Goal: Task Accomplishment & Management: Manage account settings

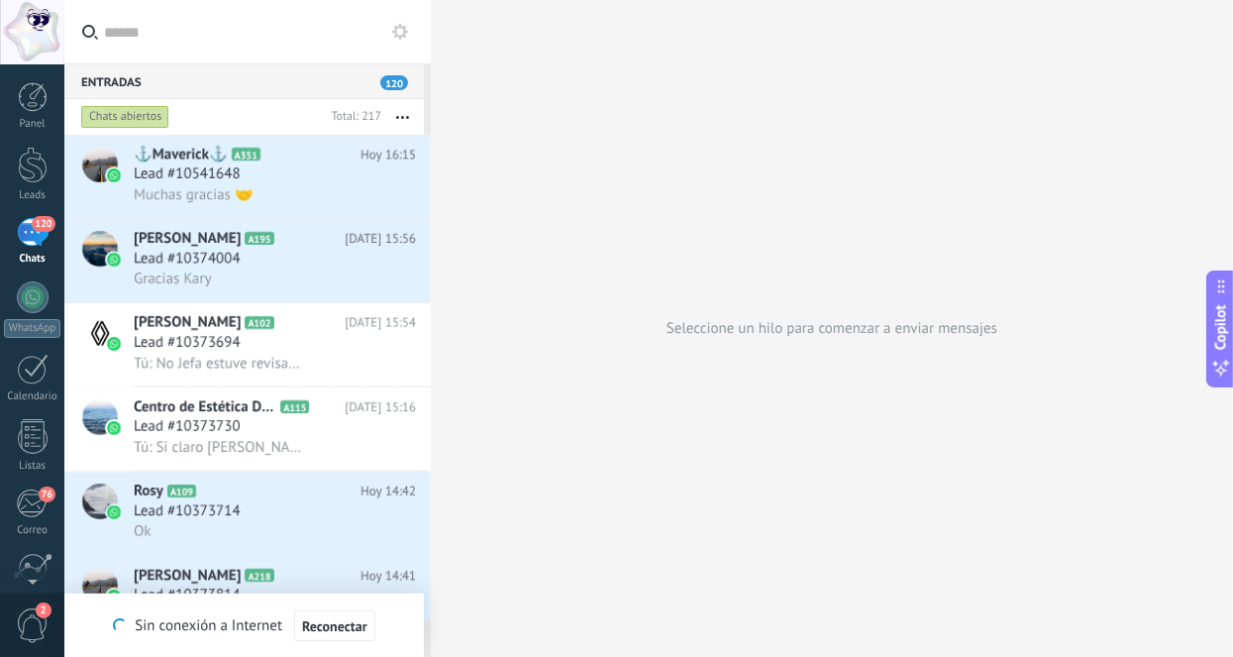
drag, startPoint x: 0, startPoint y: 0, endPoint x: 44, endPoint y: 224, distance: 228.0
click at [44, 224] on span "120" at bounding box center [43, 224] width 23 height 16
click at [32, 154] on div at bounding box center [33, 165] width 30 height 37
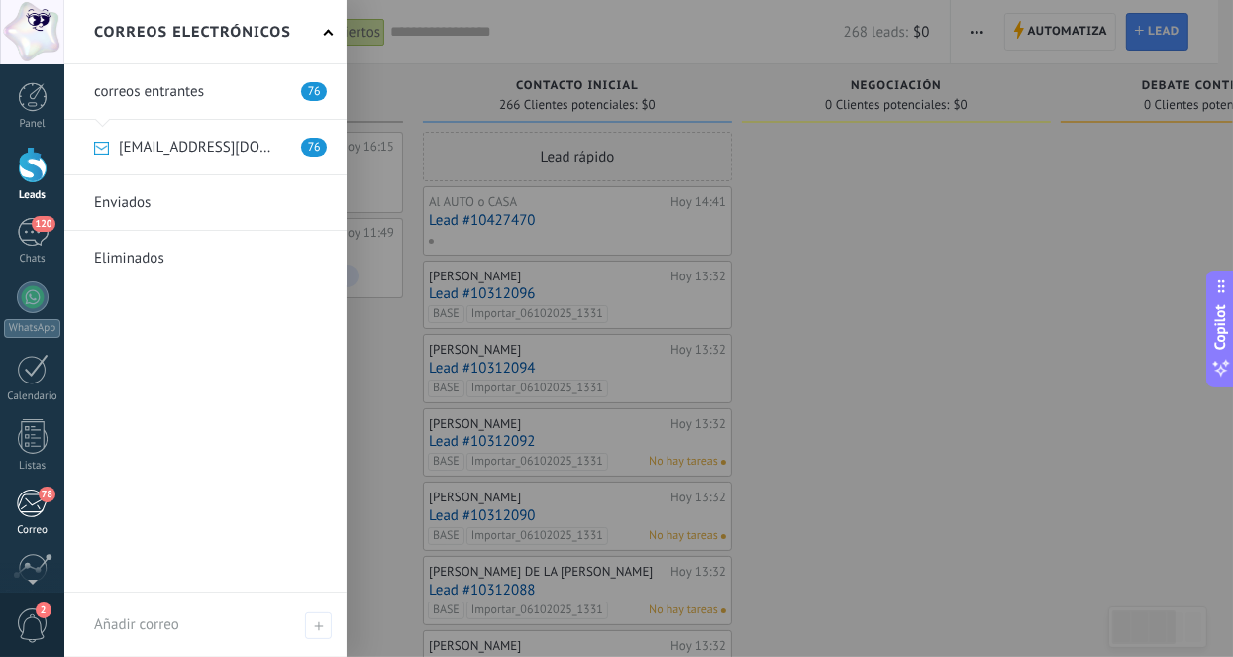
click at [36, 507] on div "78" at bounding box center [32, 503] width 33 height 30
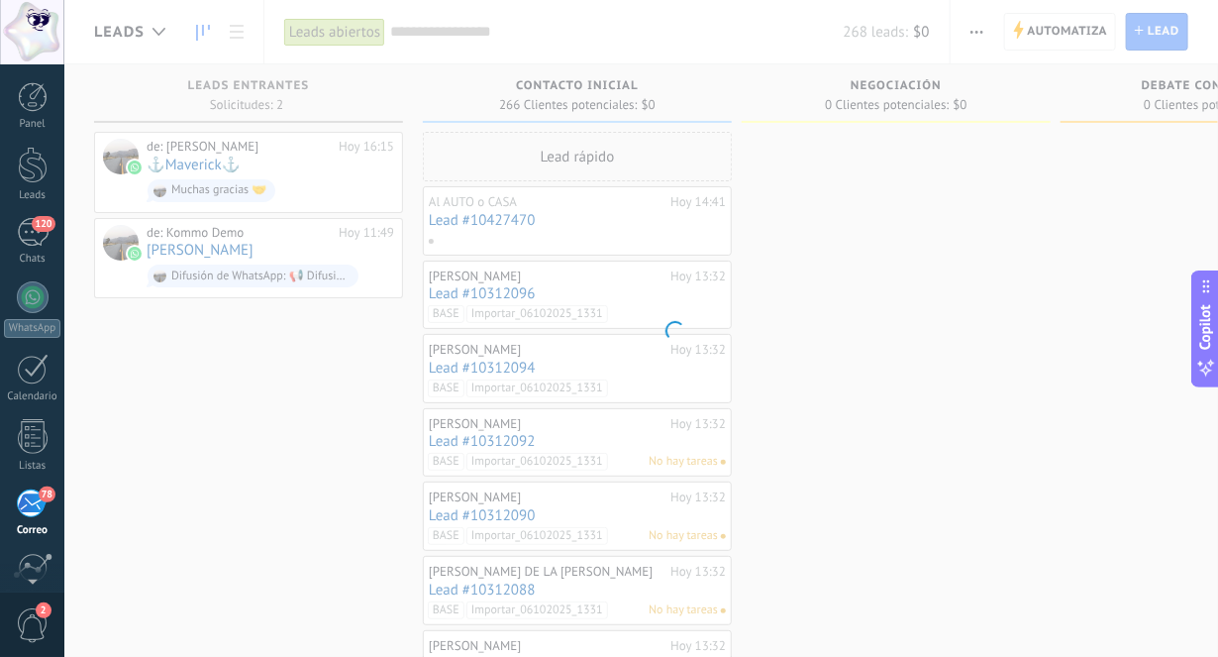
scroll to position [165, 0]
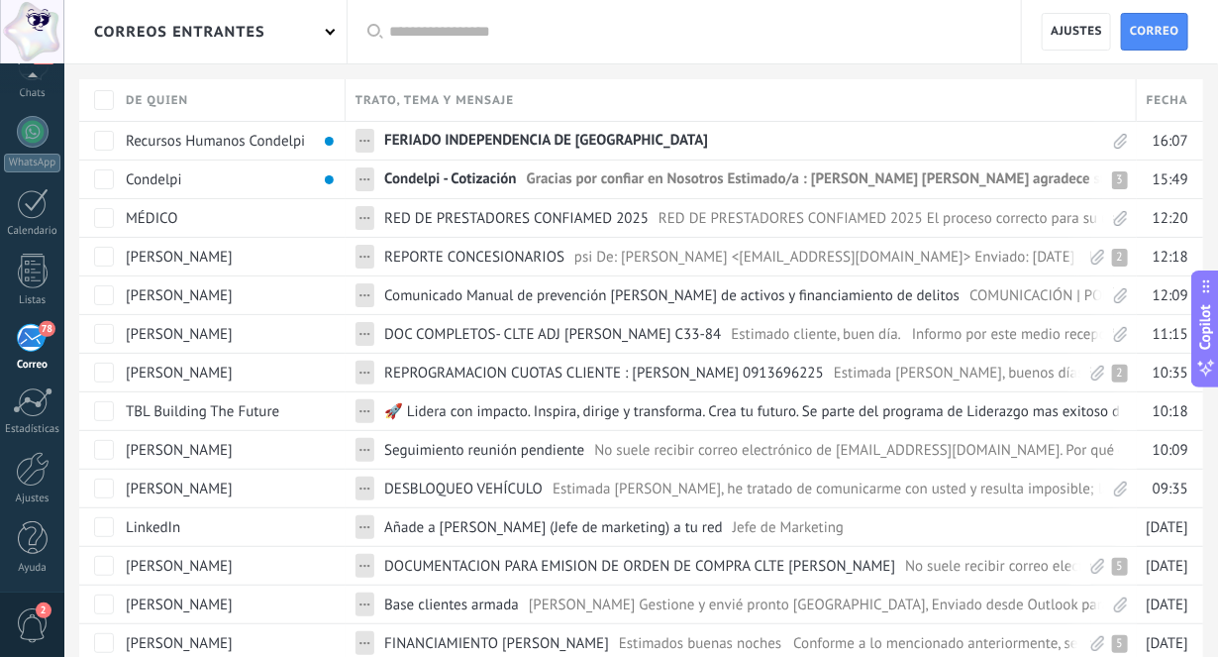
click at [39, 350] on div "78" at bounding box center [32, 338] width 33 height 30
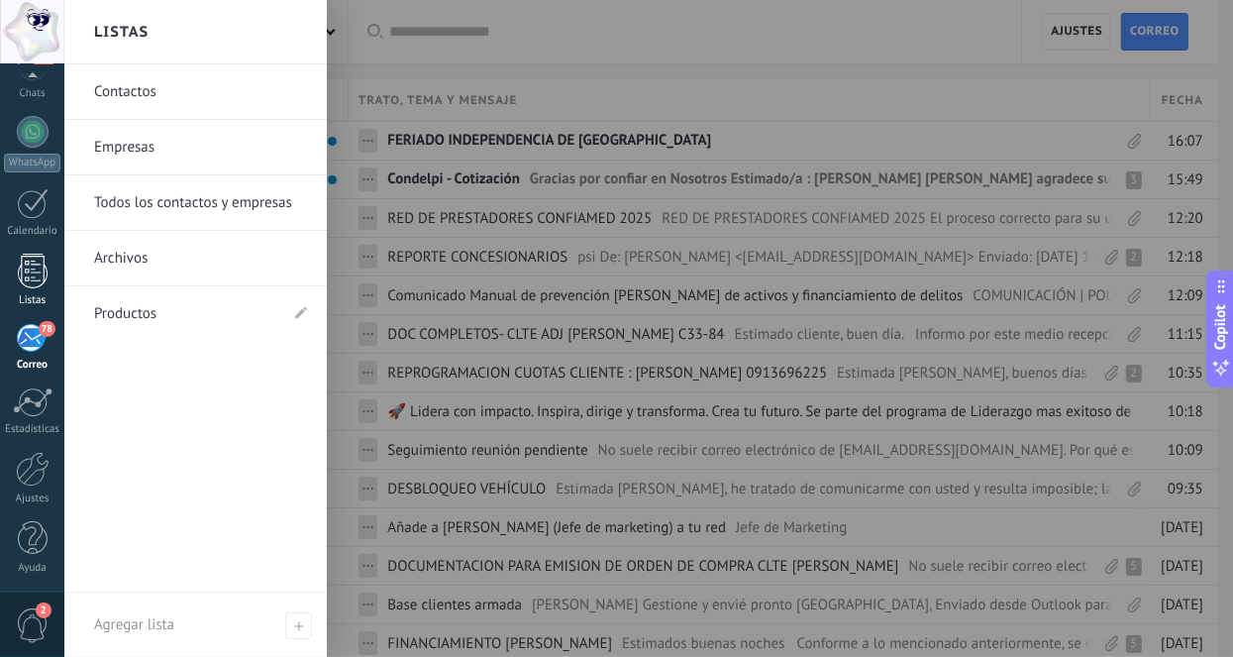
click at [33, 280] on div at bounding box center [33, 271] width 30 height 35
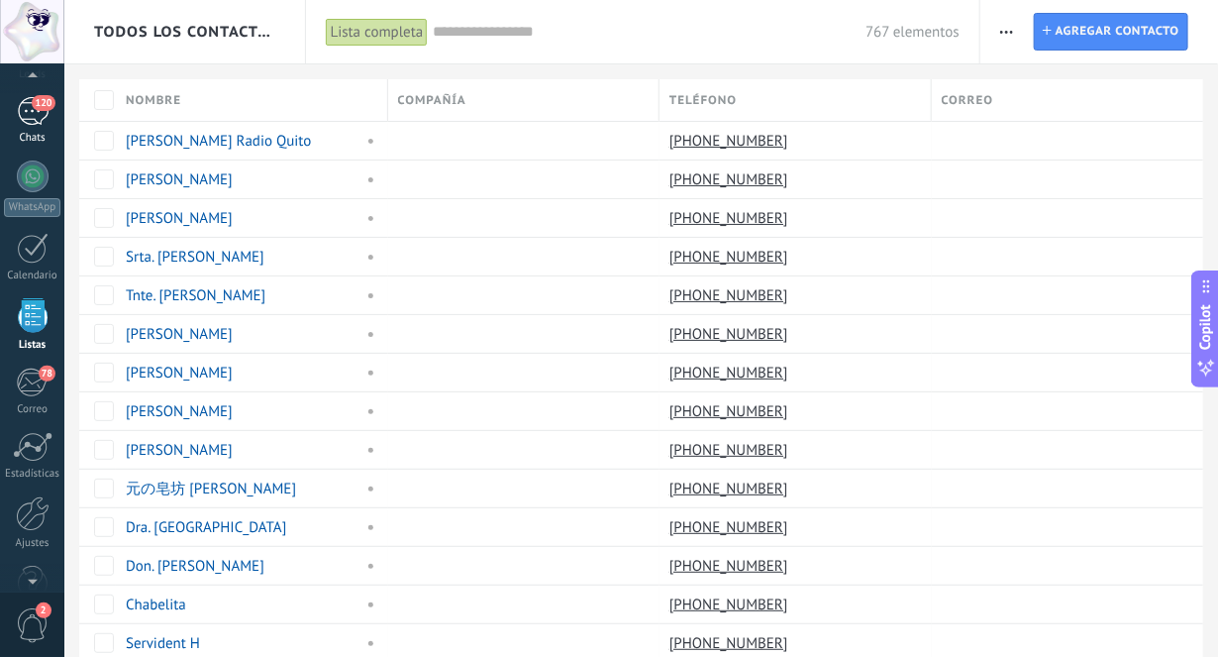
click at [37, 107] on span "120" at bounding box center [43, 103] width 23 height 16
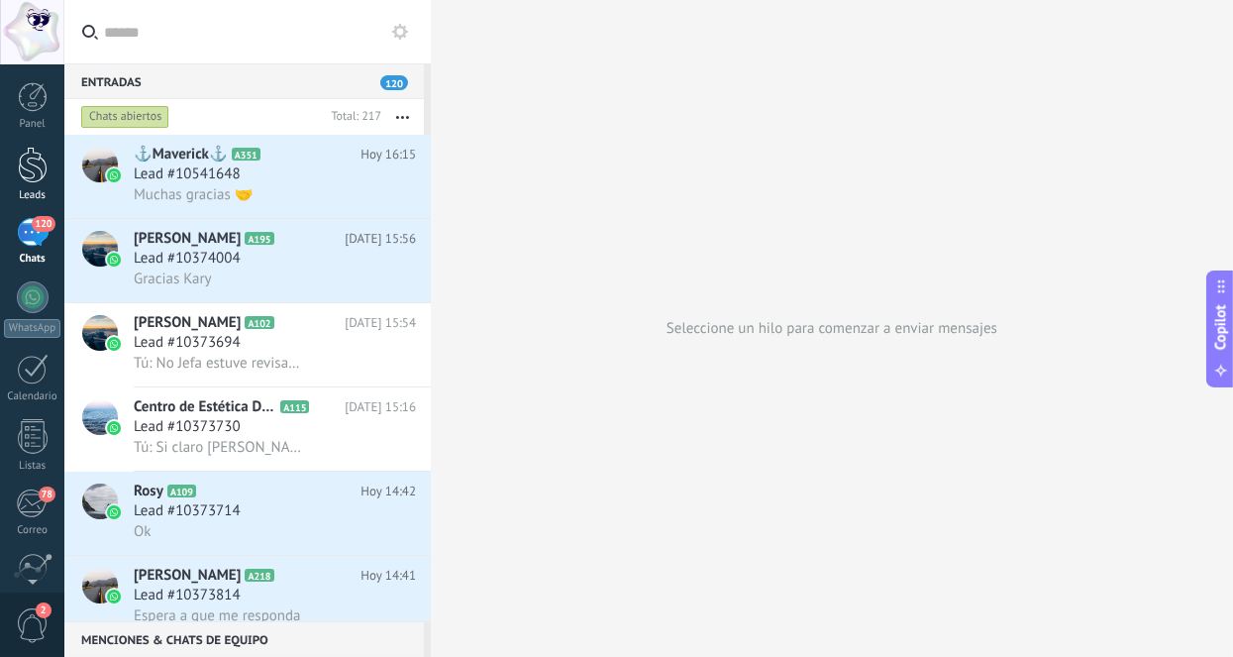
click at [39, 178] on div at bounding box center [33, 165] width 30 height 37
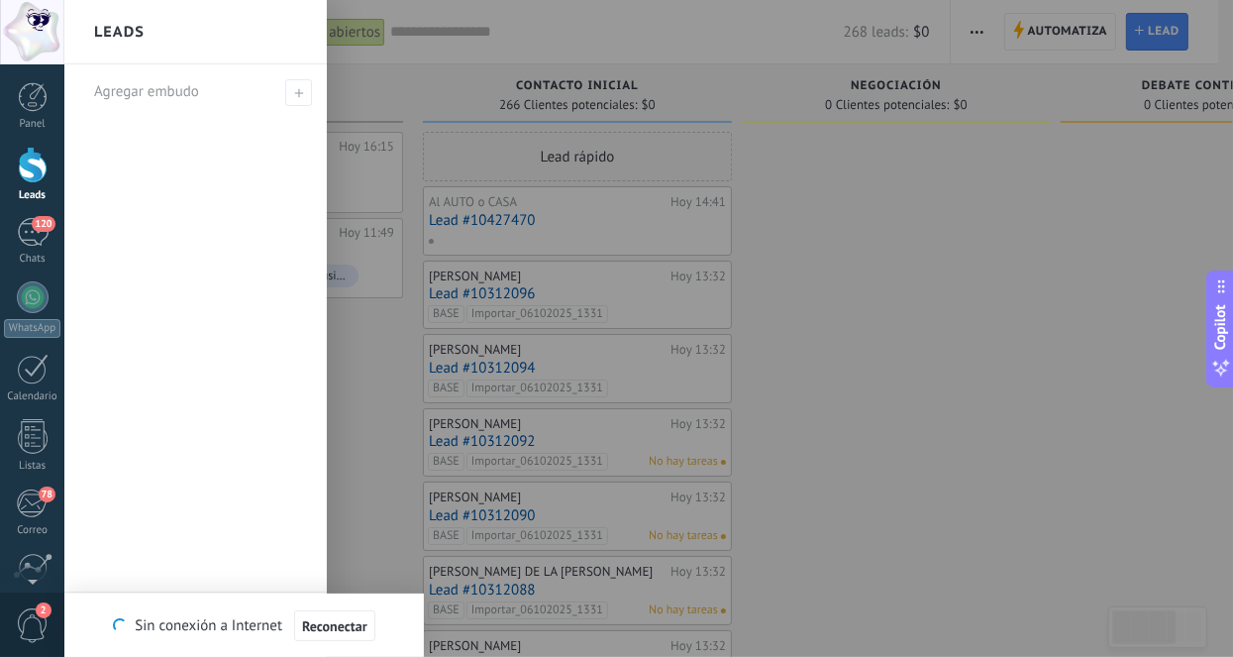
click at [41, 177] on div at bounding box center [33, 165] width 30 height 37
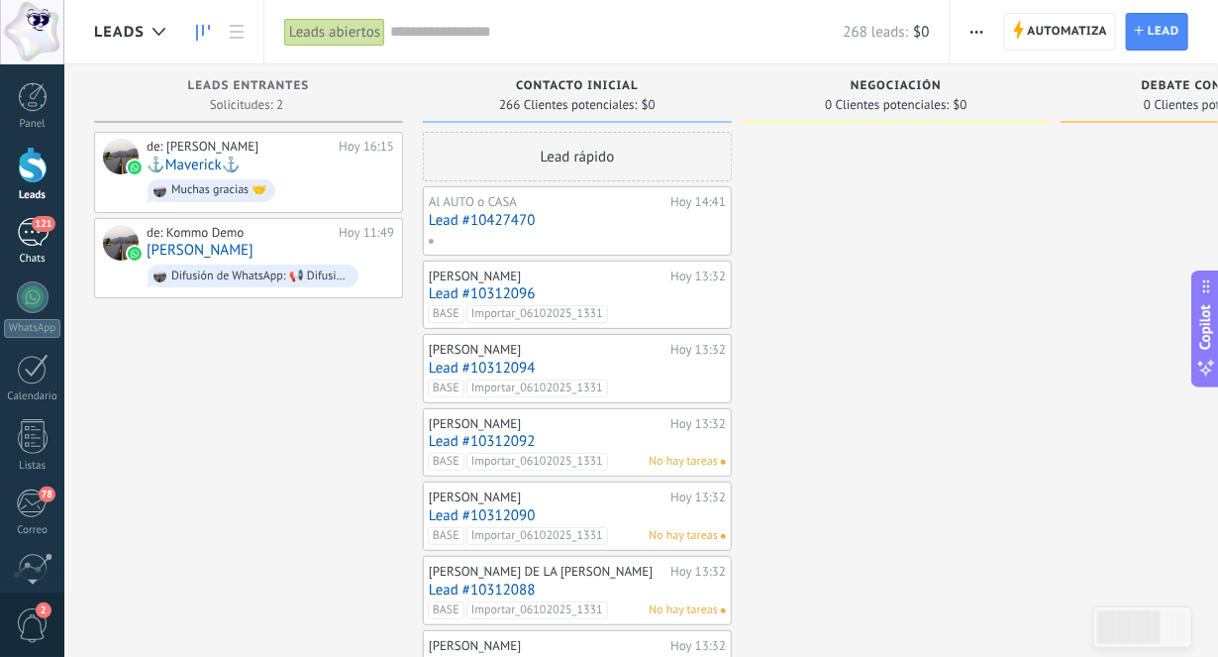
click at [24, 240] on div "121" at bounding box center [33, 232] width 32 height 29
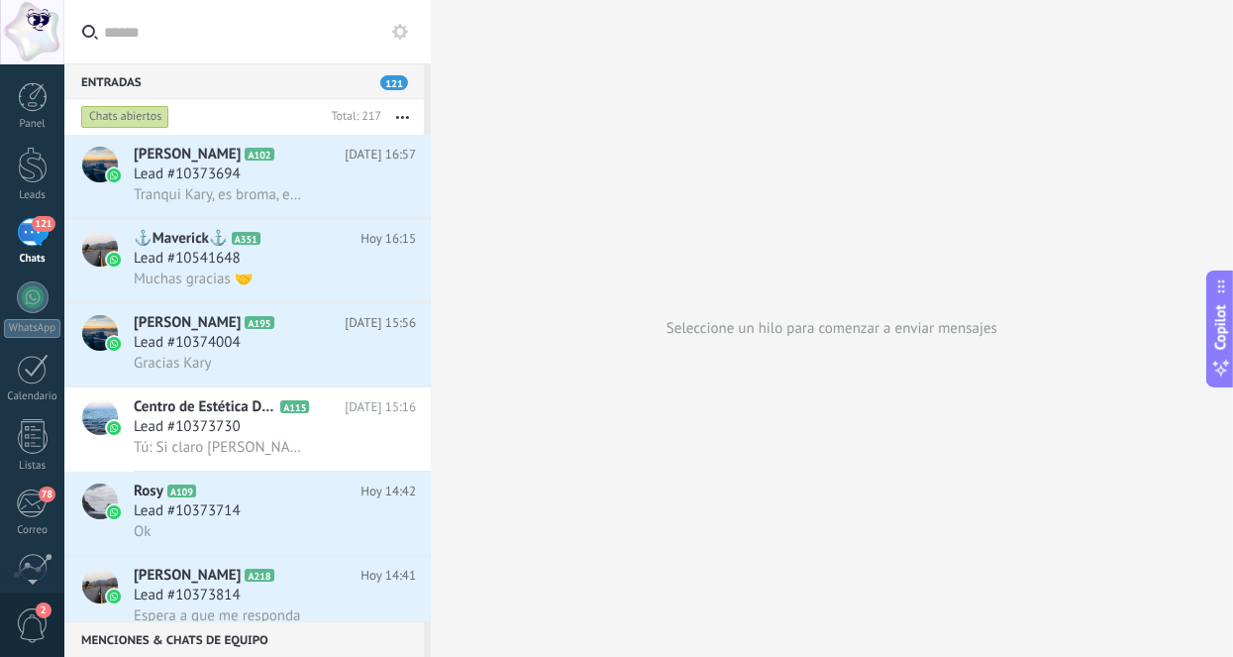
scroll to position [23, 0]
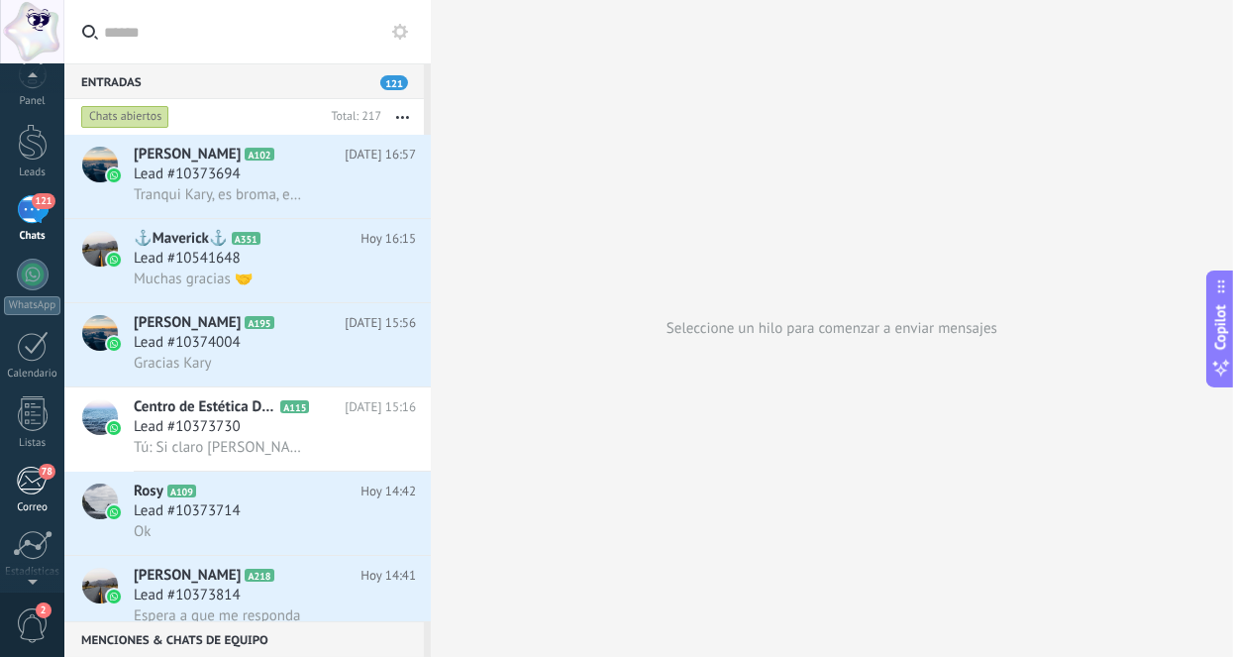
click at [30, 488] on div "78" at bounding box center [32, 480] width 33 height 30
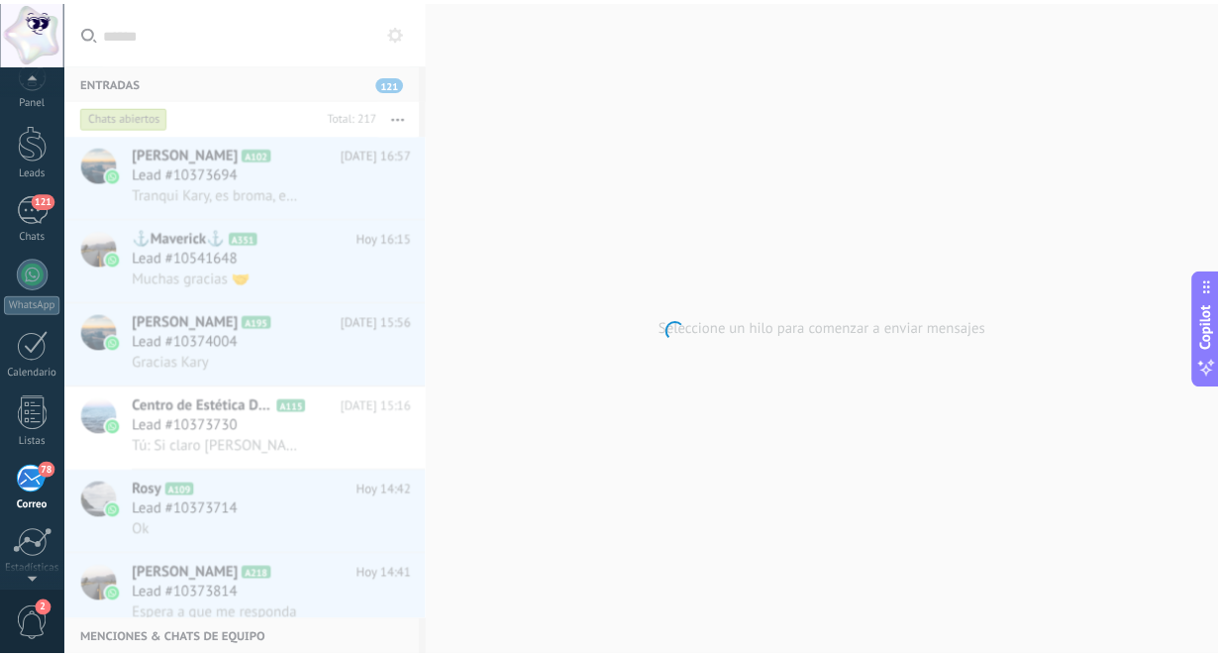
scroll to position [165, 0]
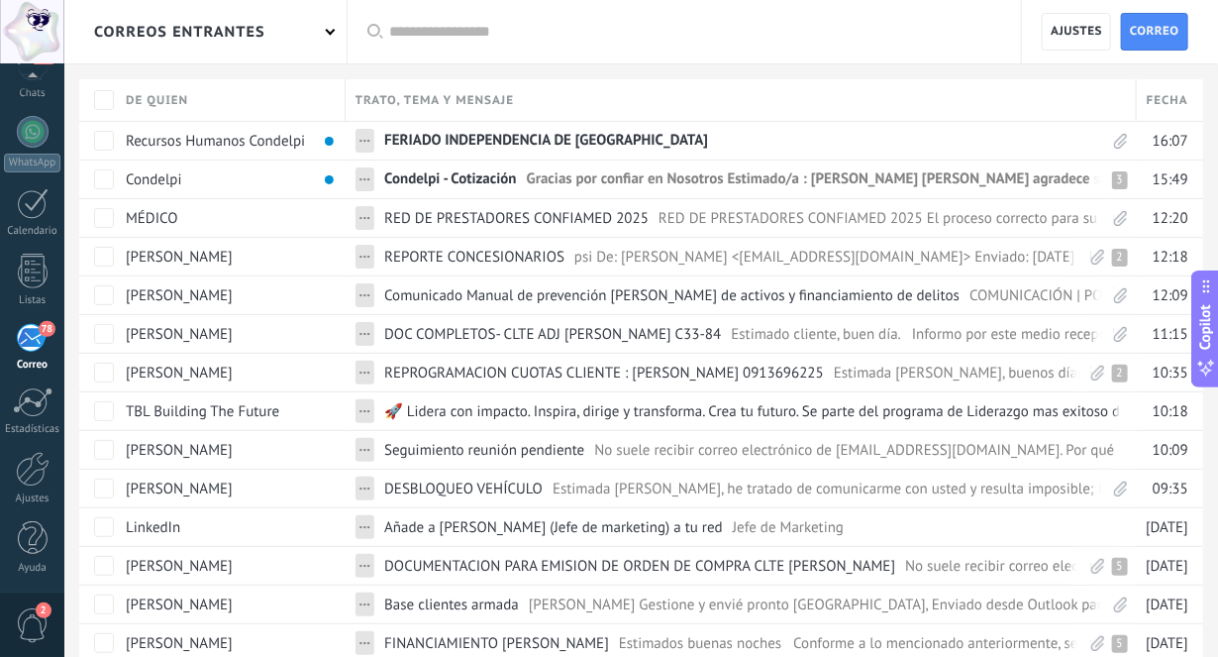
click at [30, 615] on span "2" at bounding box center [33, 625] width 34 height 35
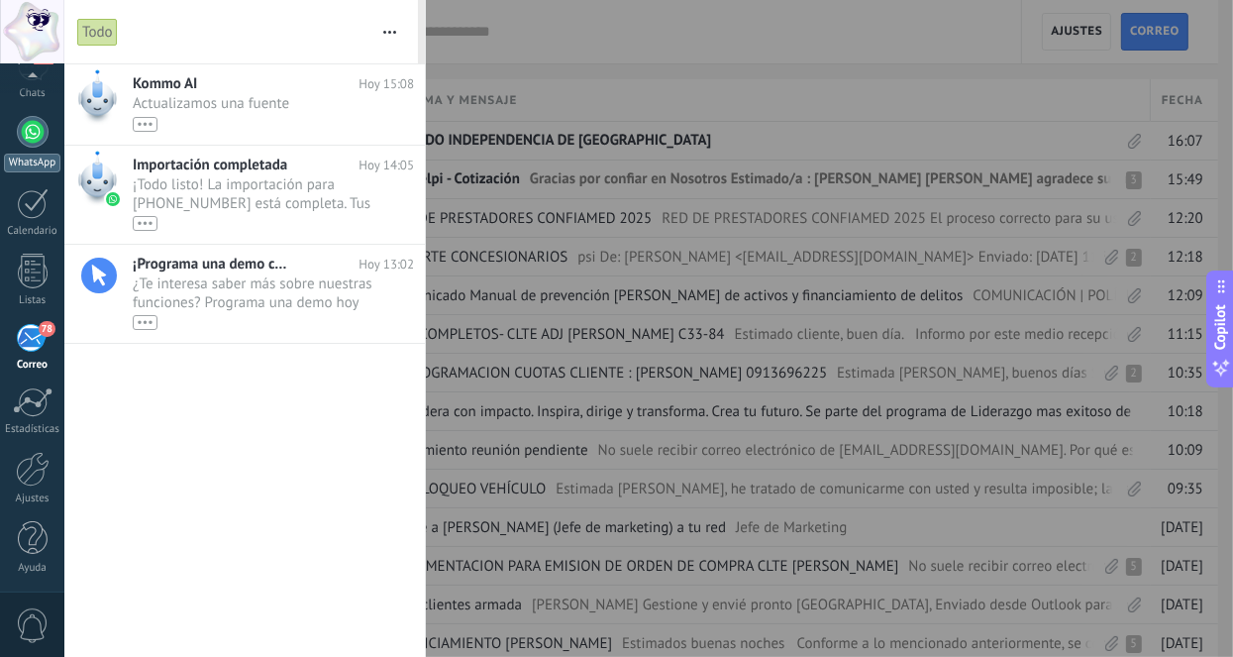
click at [28, 133] on div at bounding box center [33, 132] width 32 height 32
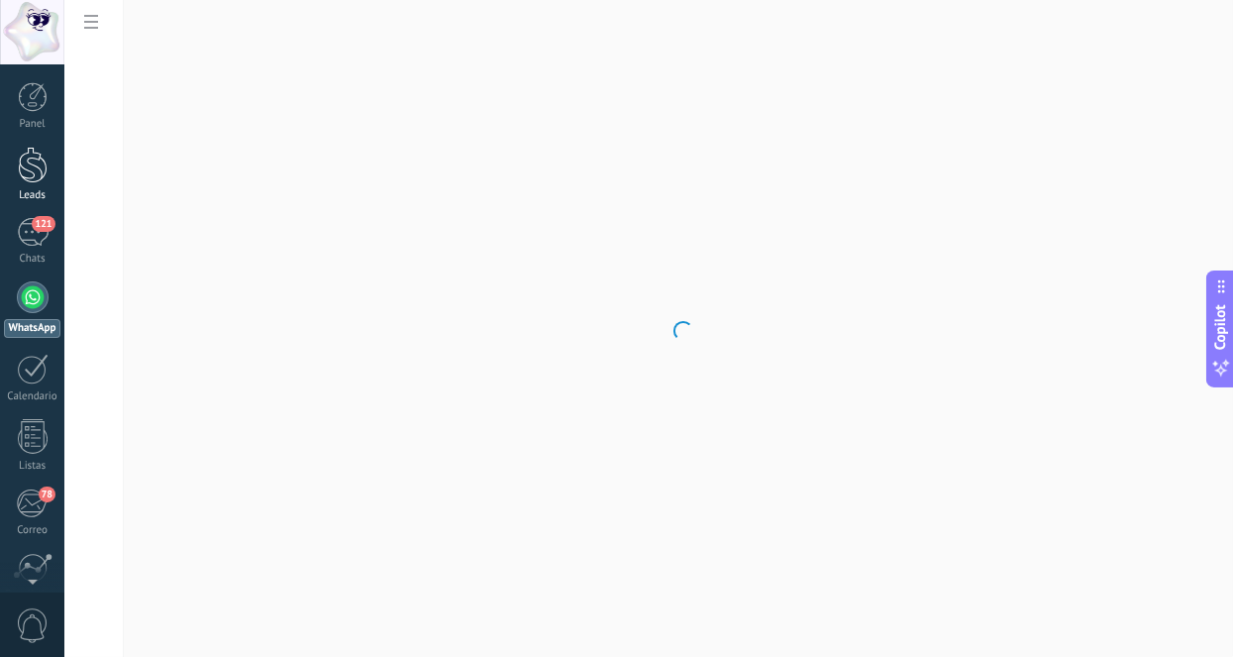
click at [26, 163] on div at bounding box center [33, 165] width 30 height 37
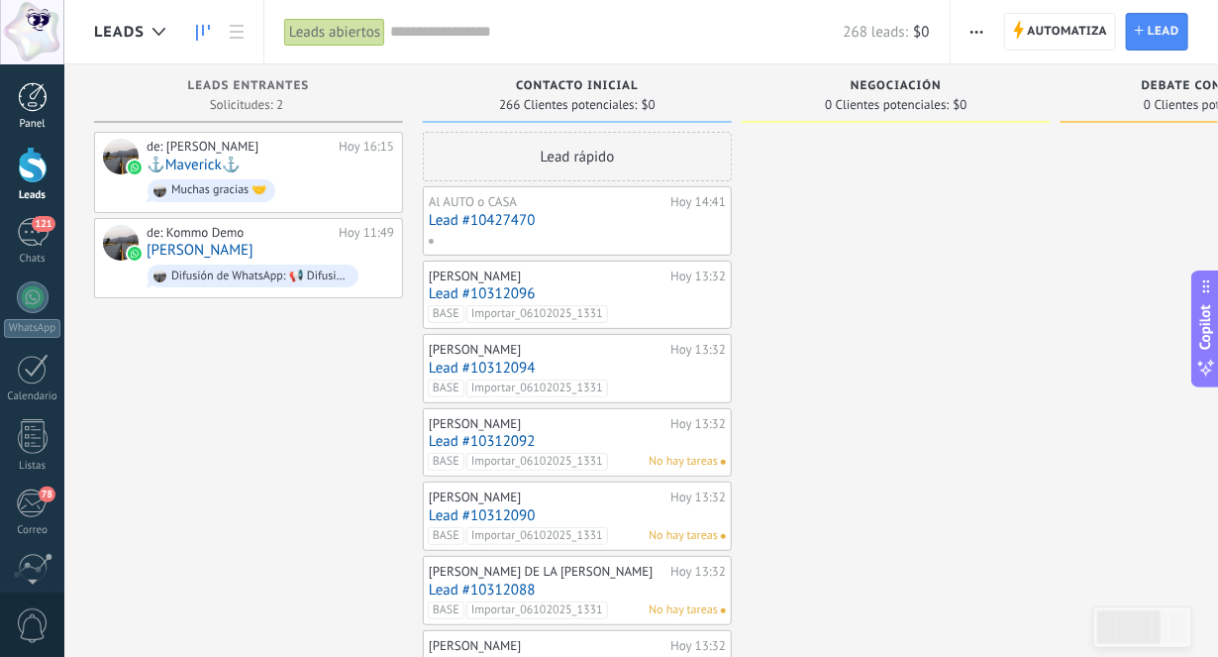
click at [22, 114] on link "Panel" at bounding box center [32, 106] width 64 height 49
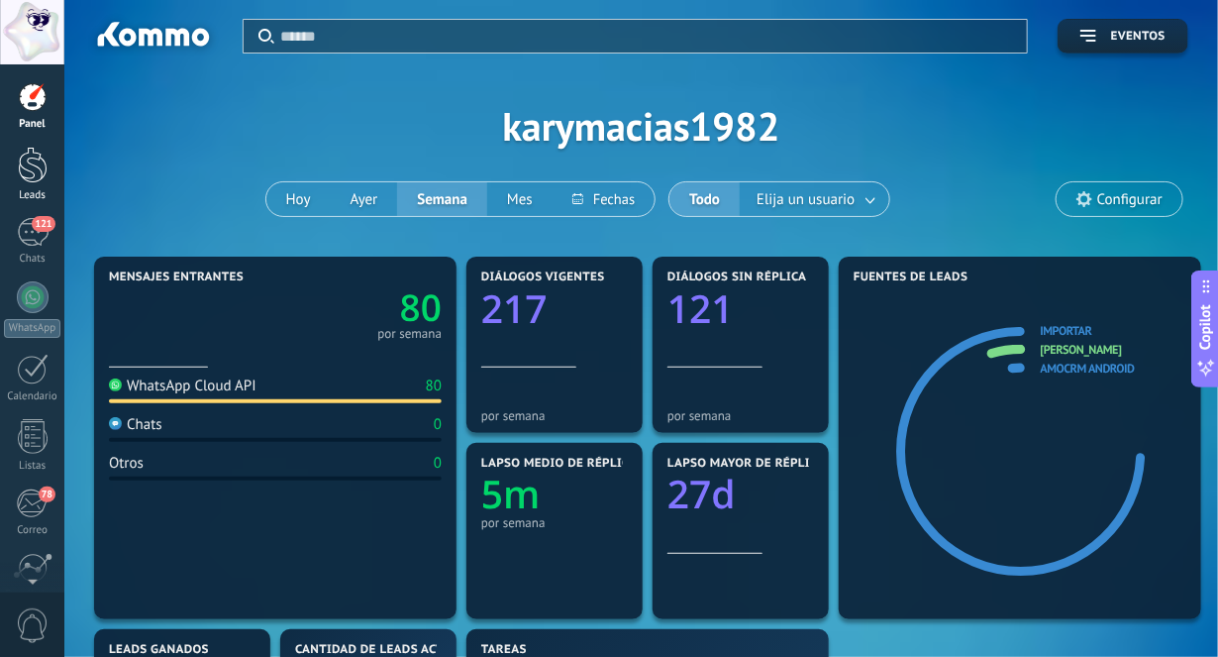
click at [28, 170] on div at bounding box center [33, 165] width 30 height 37
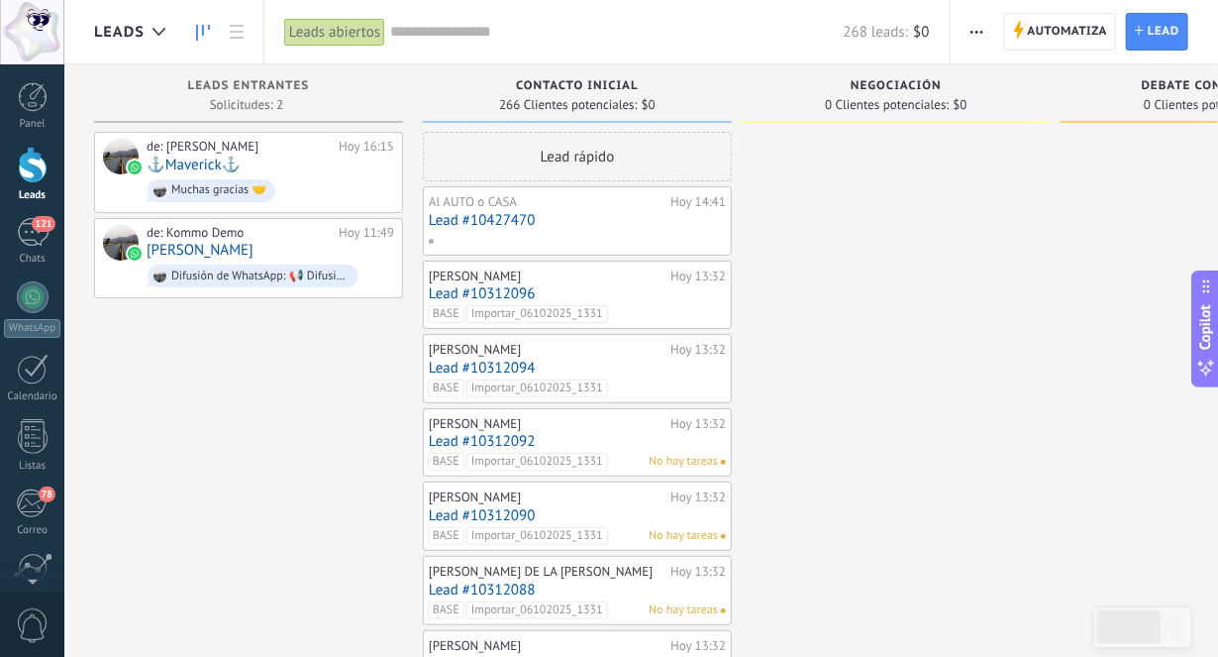
click at [36, 160] on div at bounding box center [33, 165] width 30 height 37
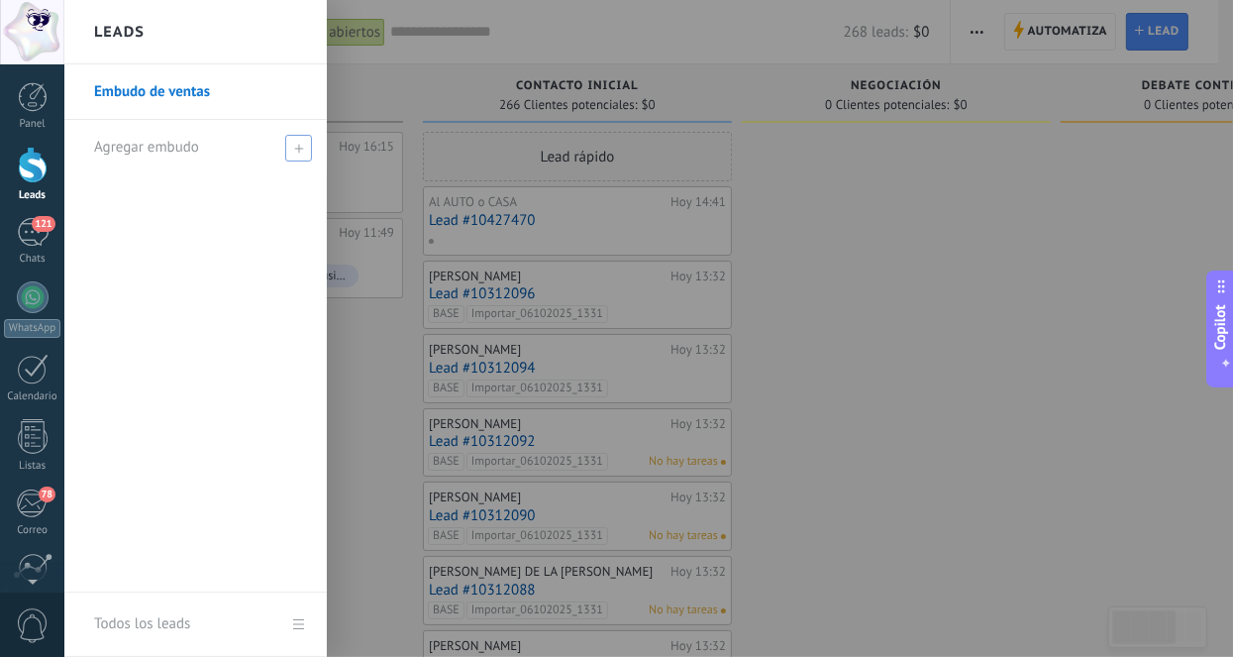
click at [296, 145] on icon at bounding box center [298, 148] width 9 height 9
click at [187, 150] on input "text" at bounding box center [187, 148] width 186 height 32
type input "******"
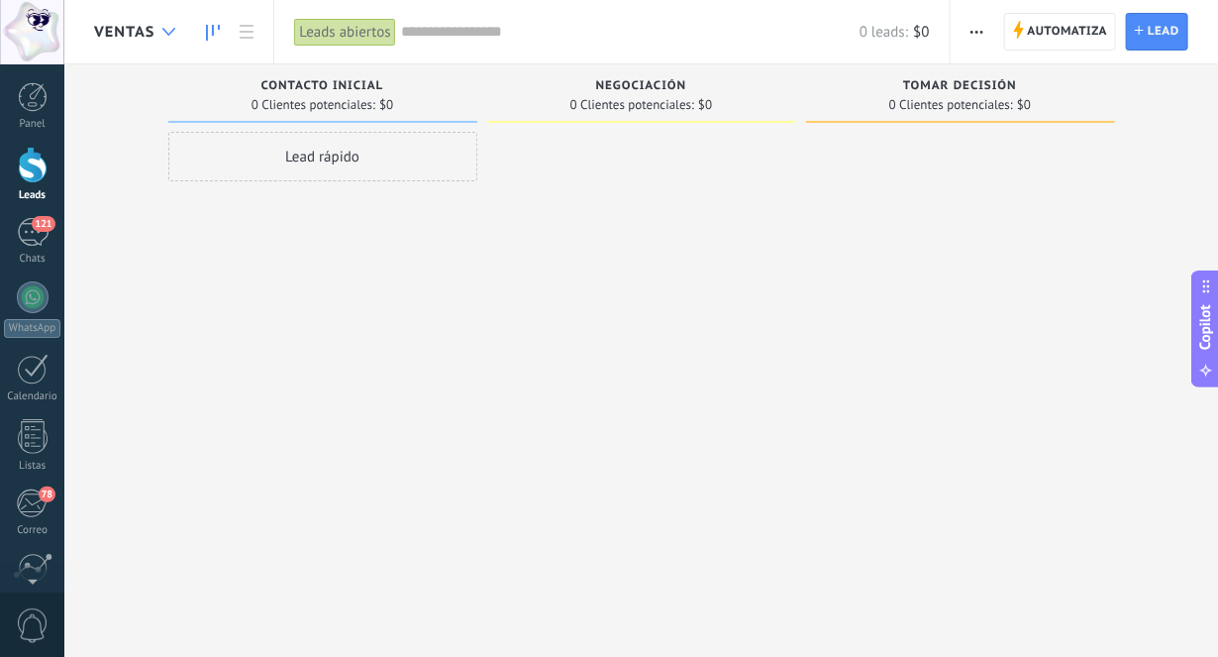
click at [168, 29] on icon at bounding box center [168, 32] width 13 height 8
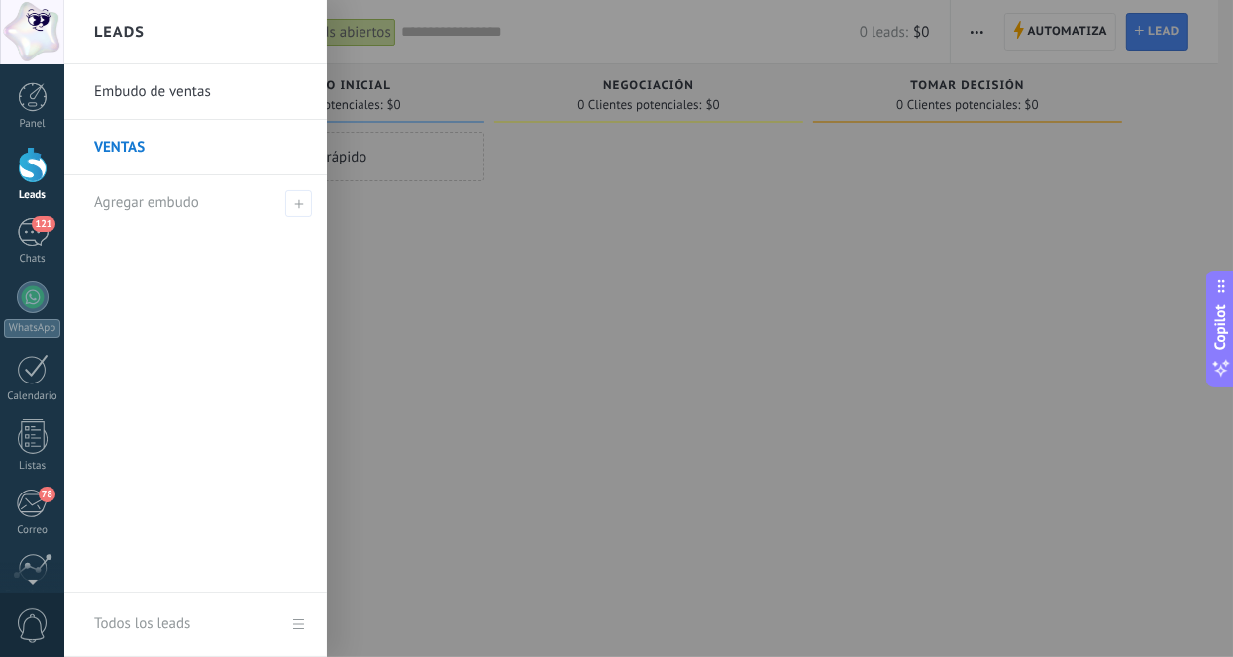
click at [149, 93] on link "Embudo de ventas" at bounding box center [200, 91] width 213 height 55
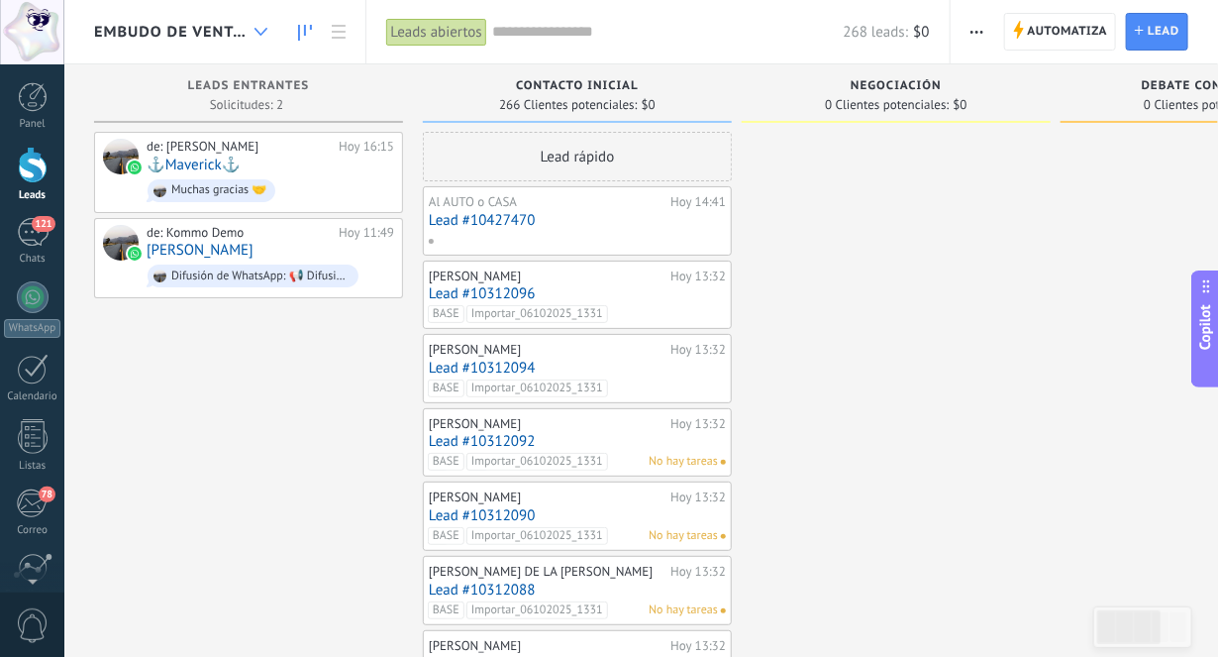
click at [262, 33] on use at bounding box center [260, 32] width 13 height 8
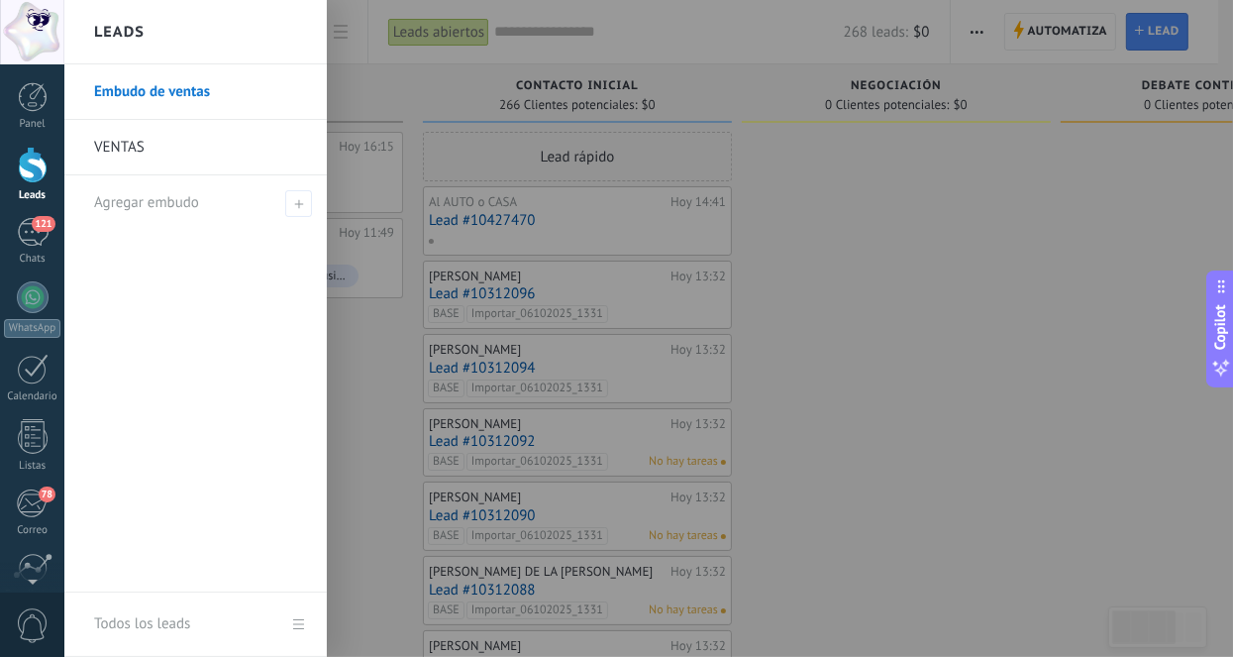
click at [150, 93] on link "Embudo de ventas" at bounding box center [200, 91] width 213 height 55
click at [36, 451] on div at bounding box center [33, 436] width 30 height 35
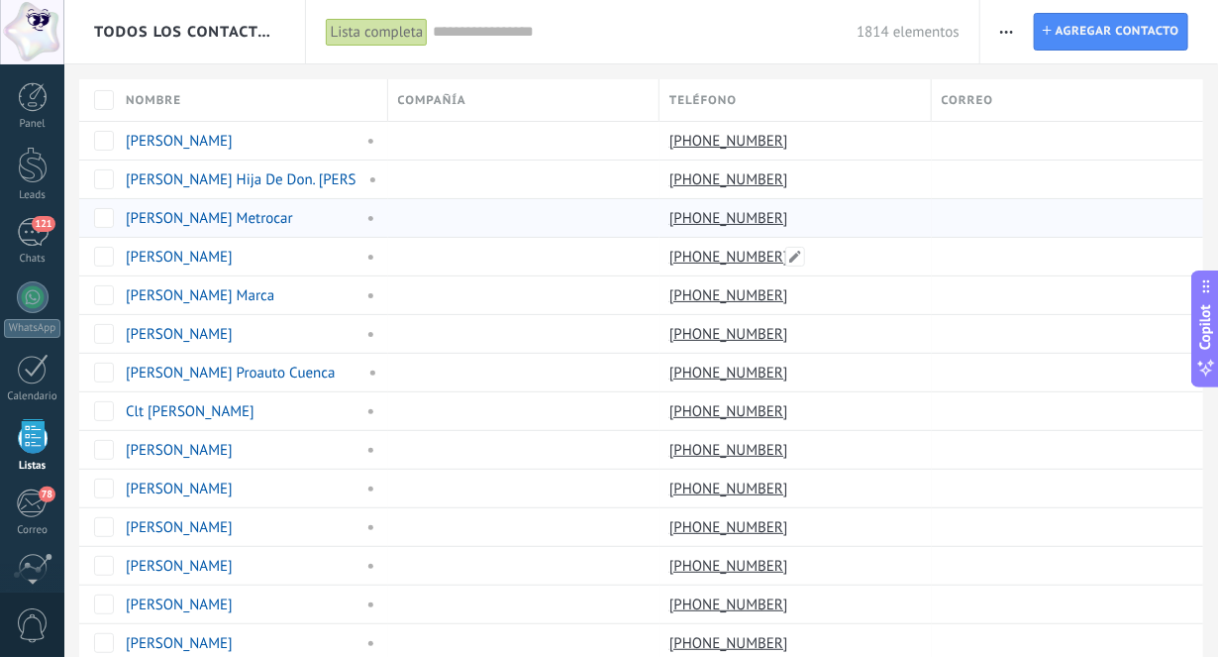
scroll to position [121, 0]
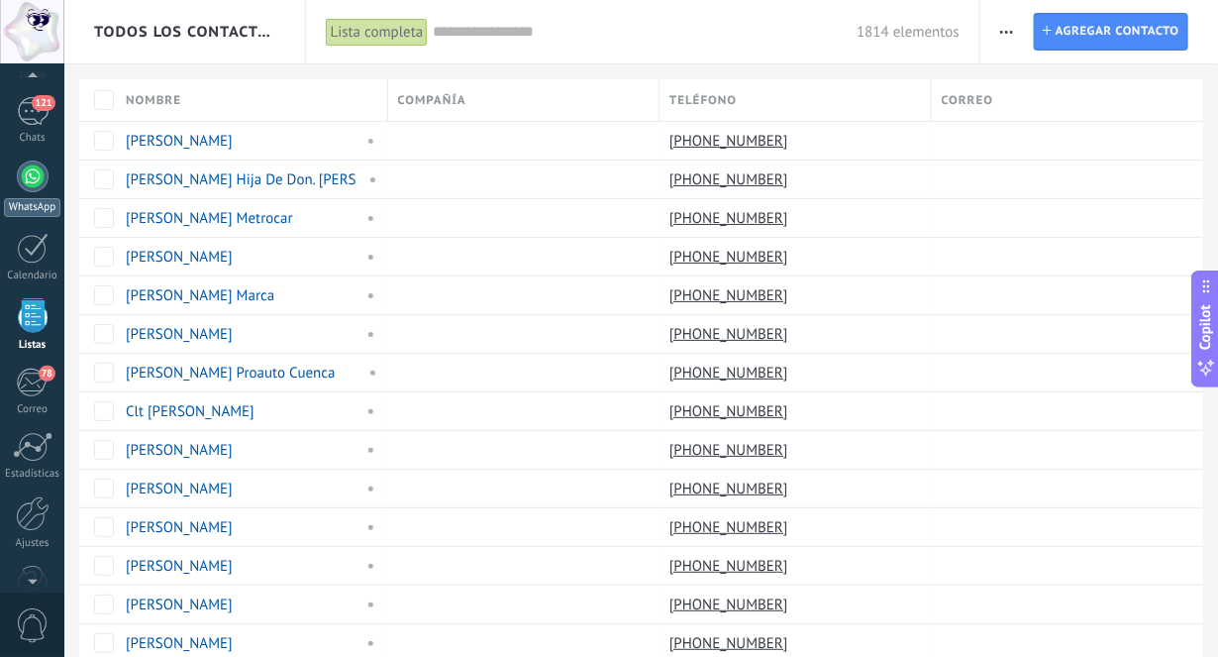
click at [41, 189] on link "WhatsApp" at bounding box center [32, 188] width 64 height 56
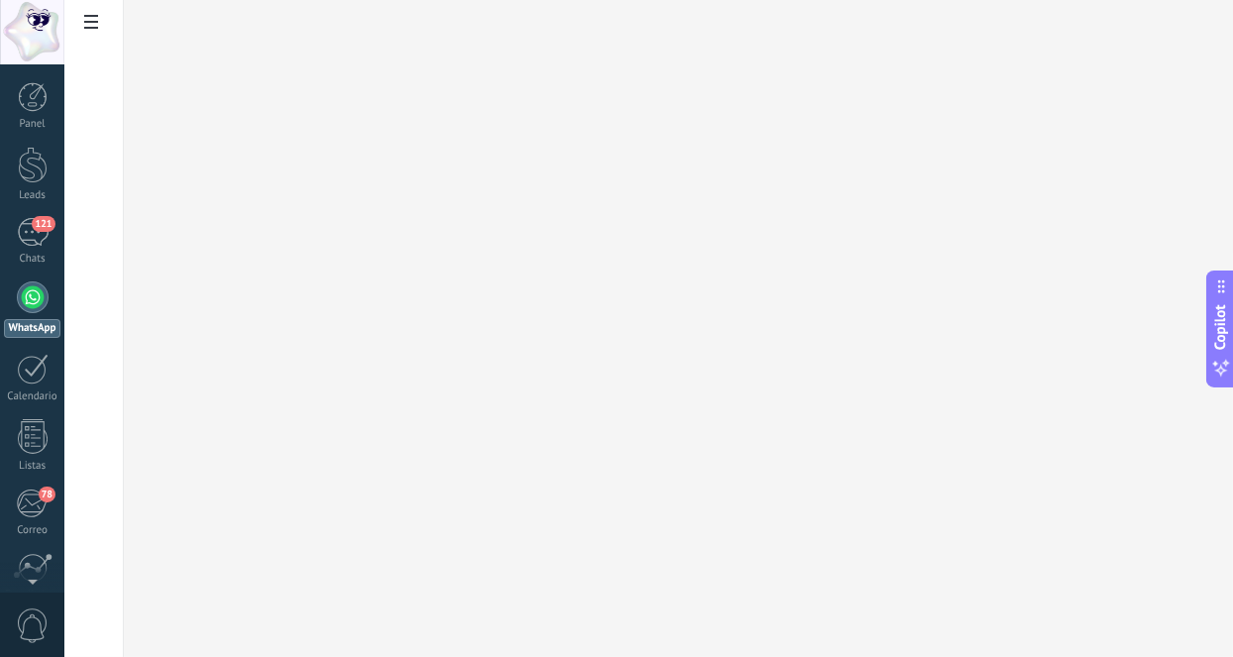
click at [93, 32] on span at bounding box center [91, 24] width 34 height 39
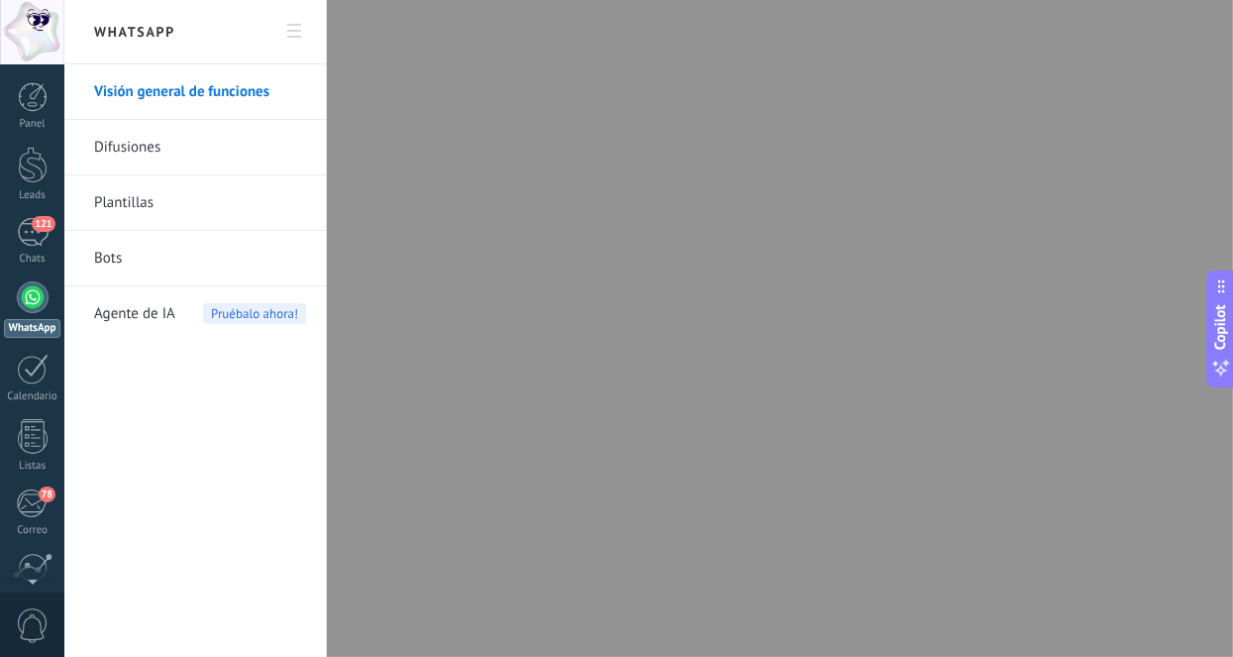
click at [721, 253] on div at bounding box center [616, 328] width 1233 height 657
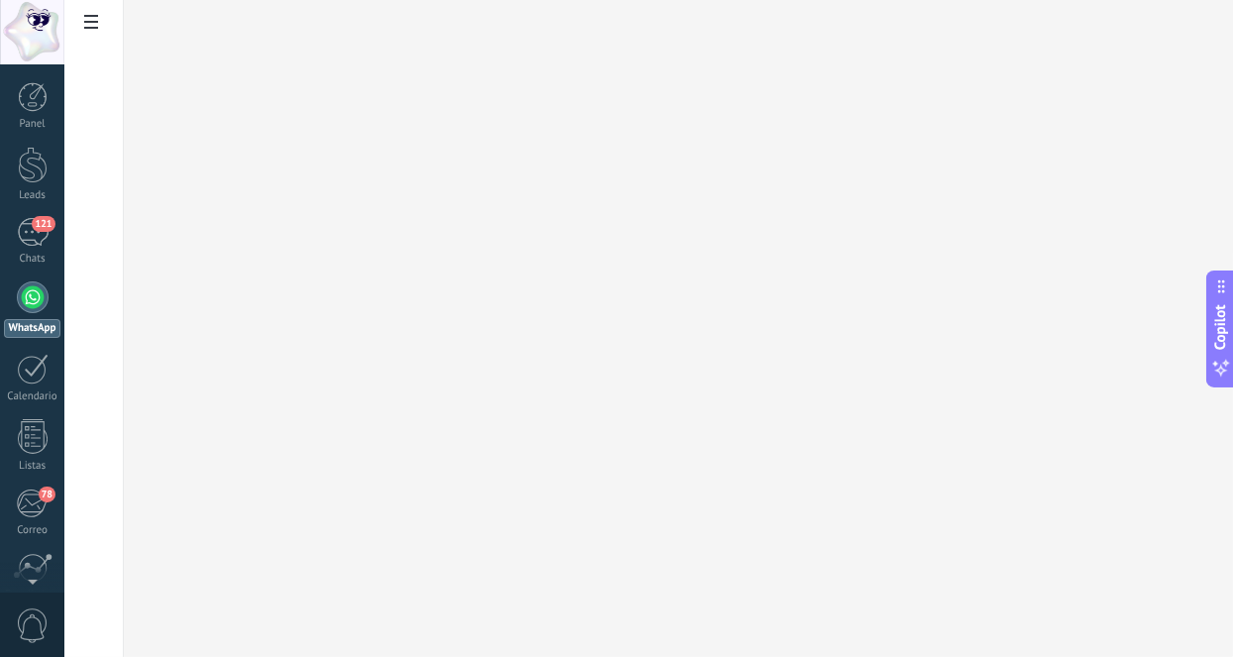
click at [86, 26] on icon at bounding box center [91, 22] width 14 height 14
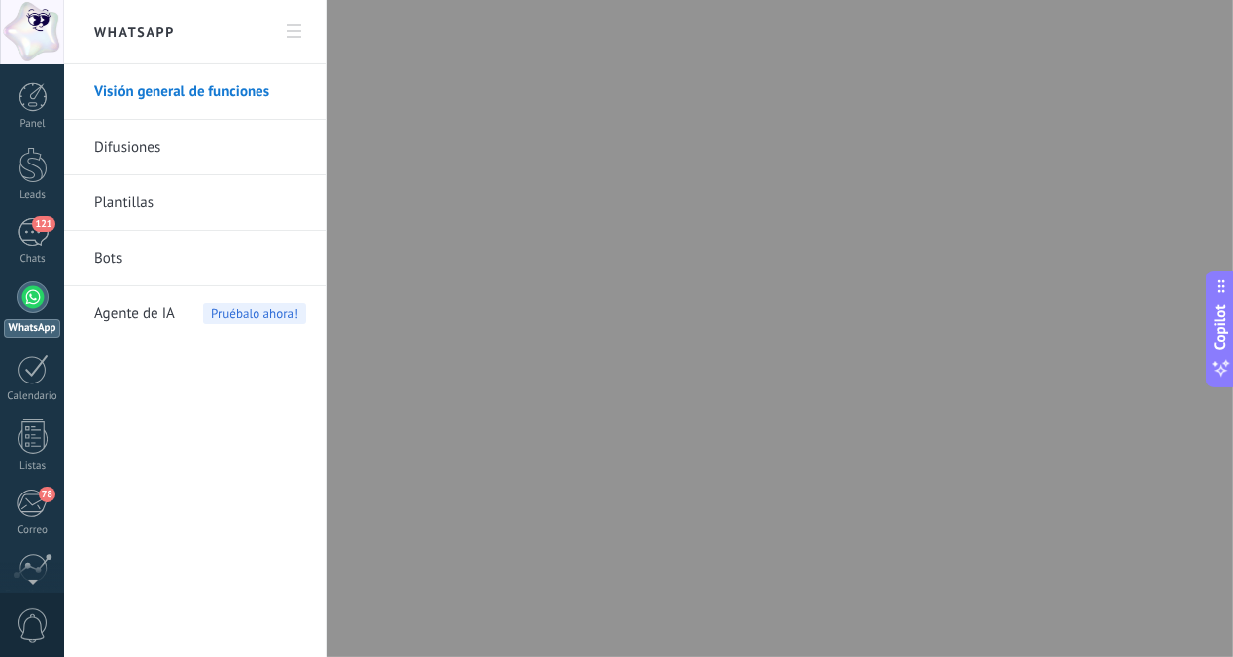
click at [136, 97] on link "Visión general de funciones" at bounding box center [200, 91] width 212 height 55
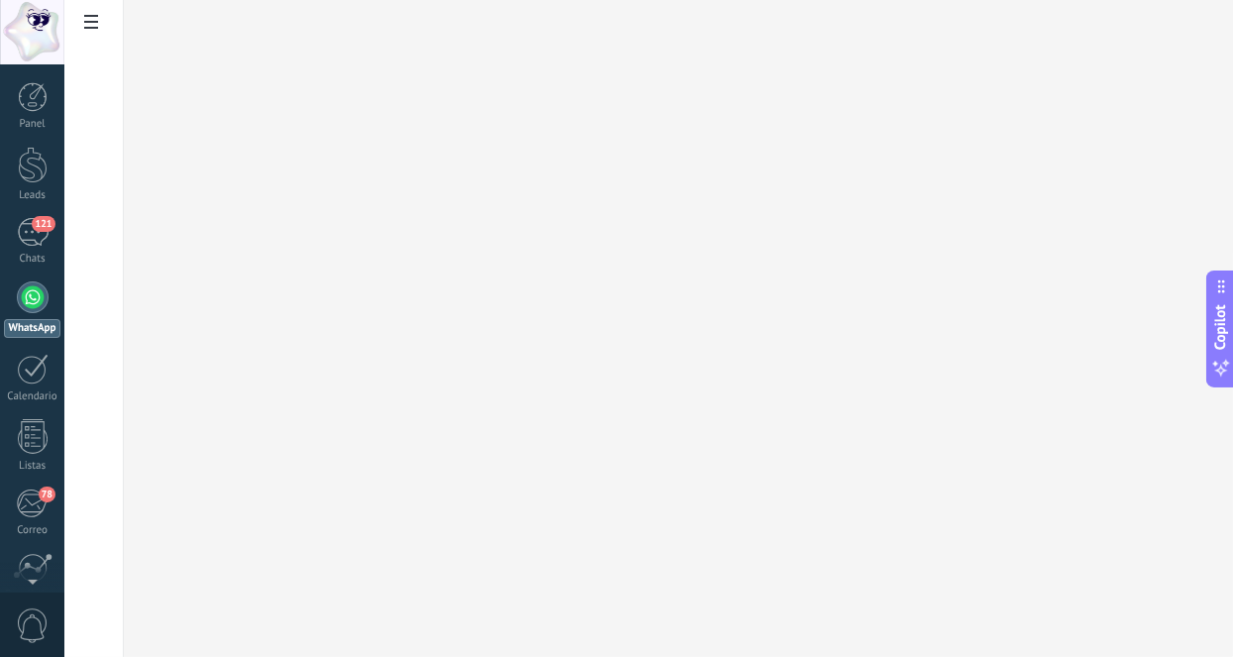
click at [86, 22] on icon at bounding box center [91, 22] width 14 height 14
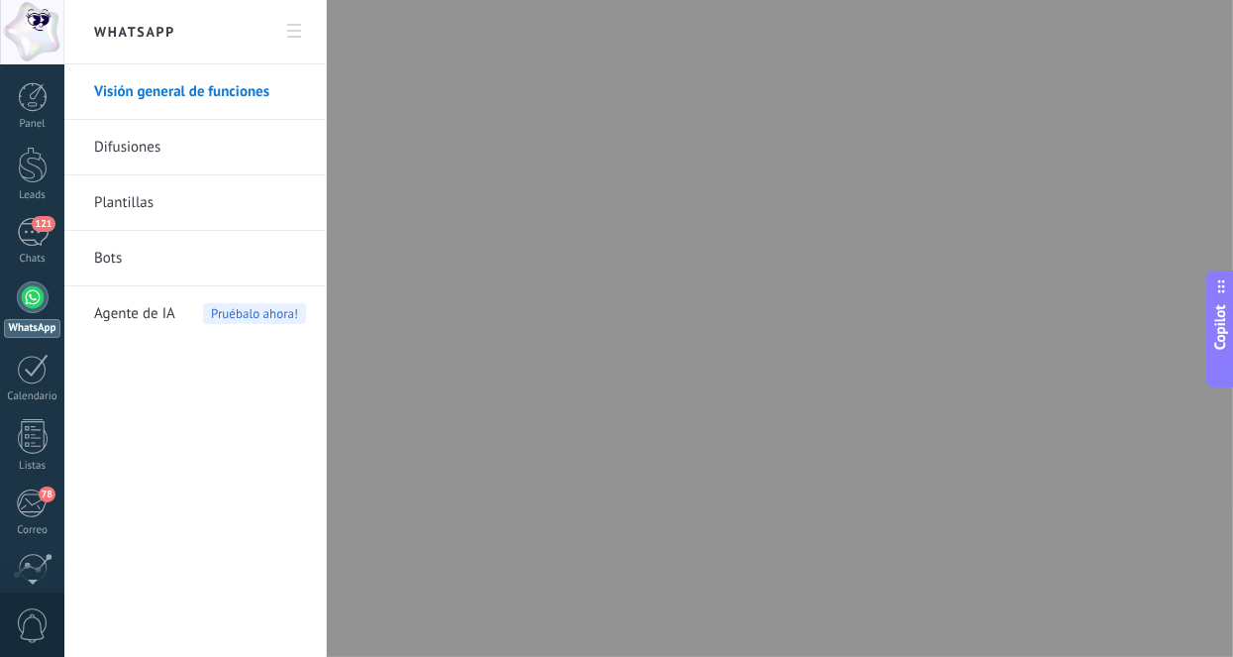
click at [487, 405] on div at bounding box center [616, 328] width 1233 height 657
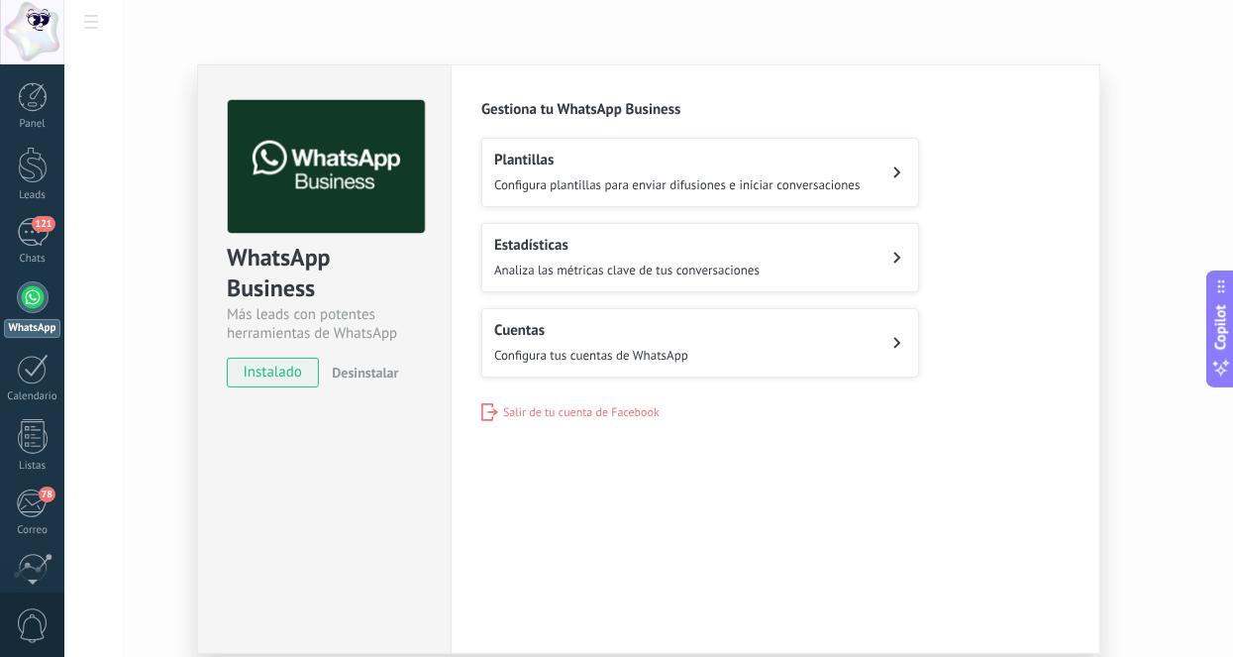
click at [618, 409] on span "Salir de tu cuenta de Facebook" at bounding box center [581, 412] width 156 height 15
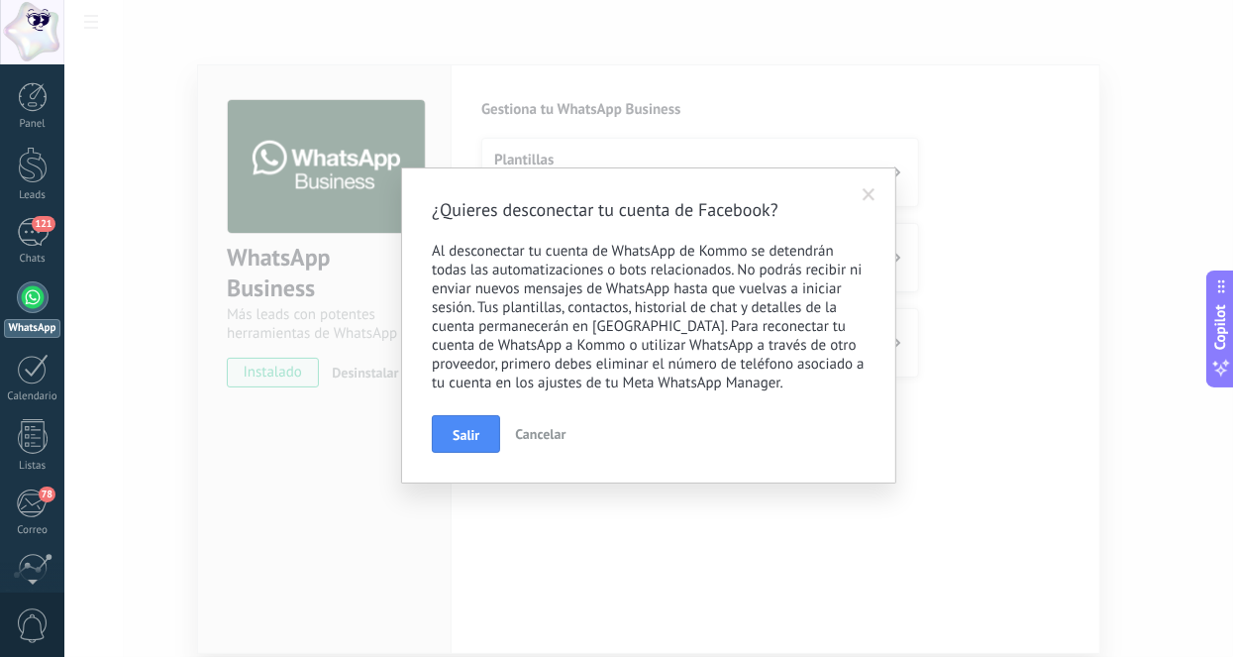
click at [542, 441] on span "Cancelar" at bounding box center [540, 434] width 51 height 18
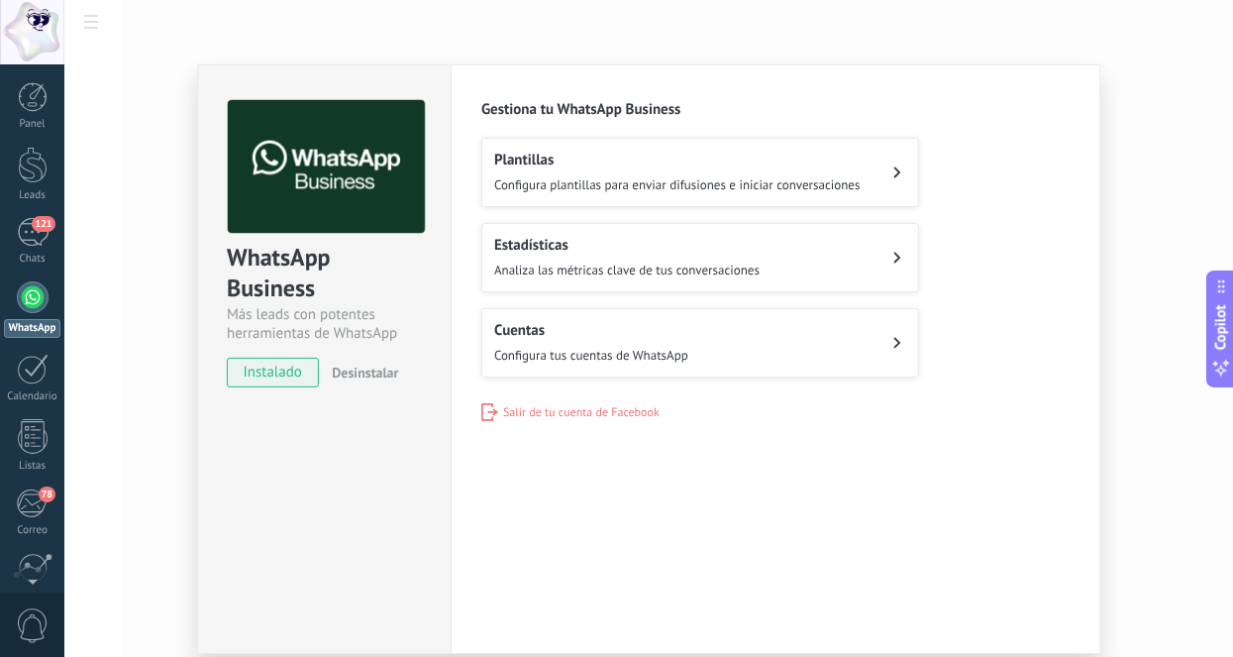
click at [648, 181] on span "Configura plantillas para enviar difusiones e iniciar conversaciones" at bounding box center [677, 184] width 366 height 17
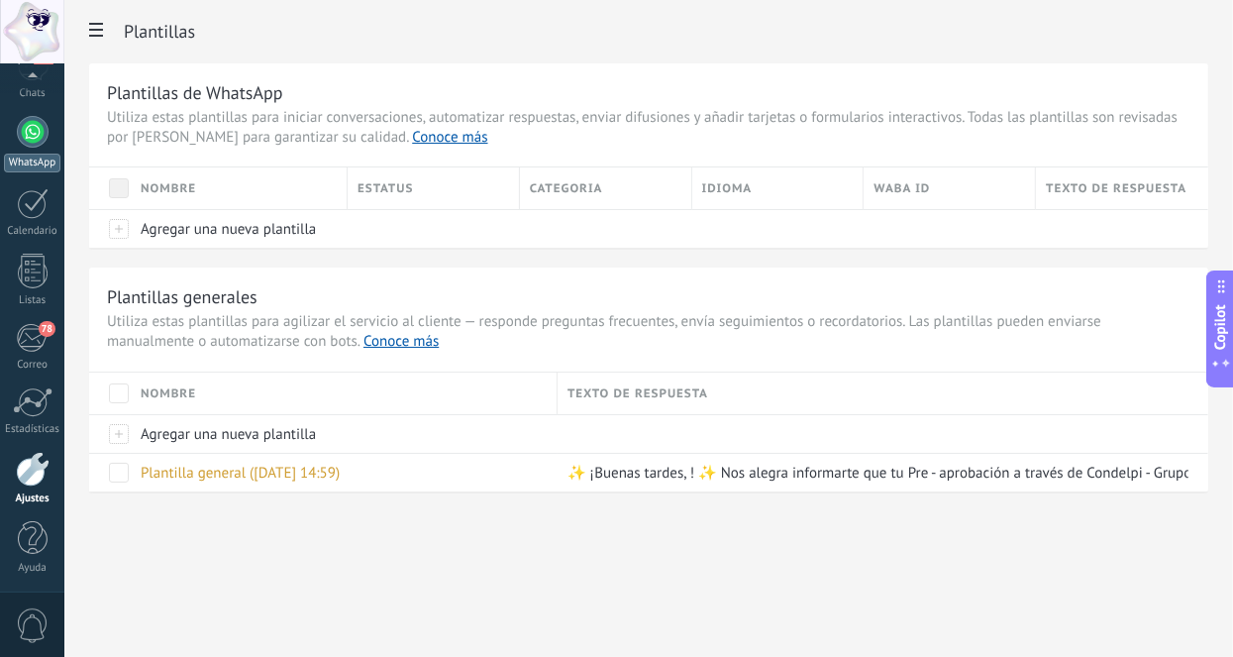
click at [33, 140] on div at bounding box center [33, 132] width 32 height 32
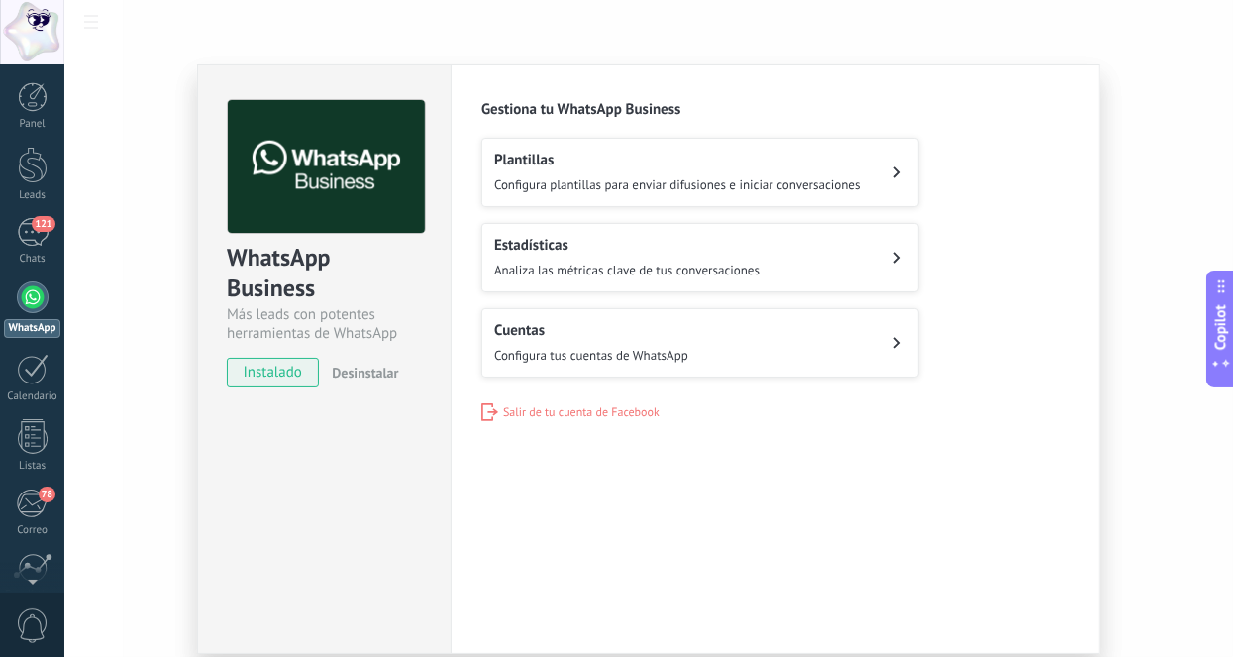
click at [559, 147] on button "Plantillas Configura plantillas para enviar difusiones e iniciar conversaciones" at bounding box center [700, 172] width 438 height 69
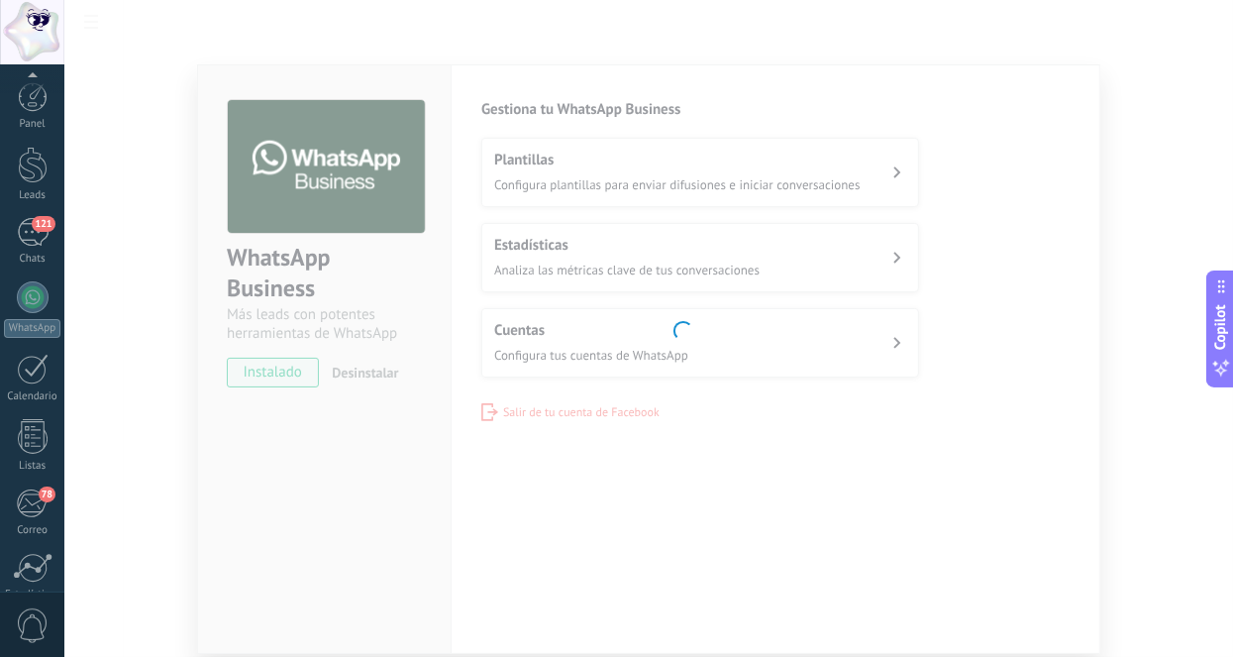
scroll to position [165, 0]
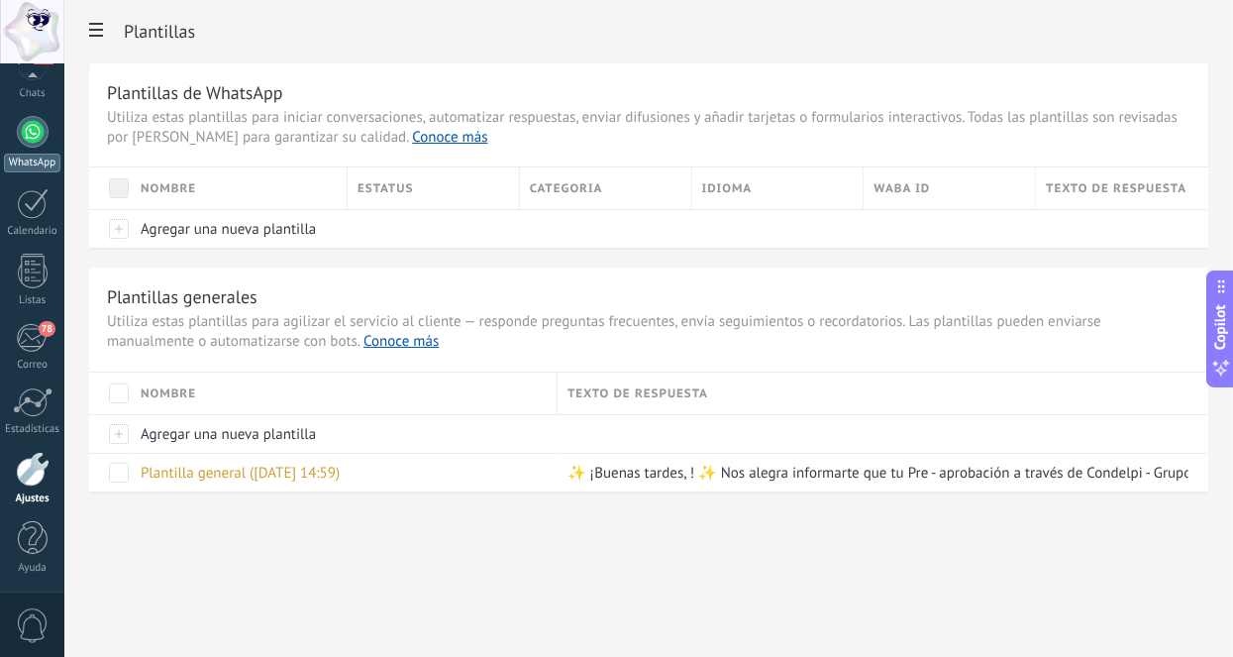
click at [42, 138] on div at bounding box center [33, 132] width 32 height 32
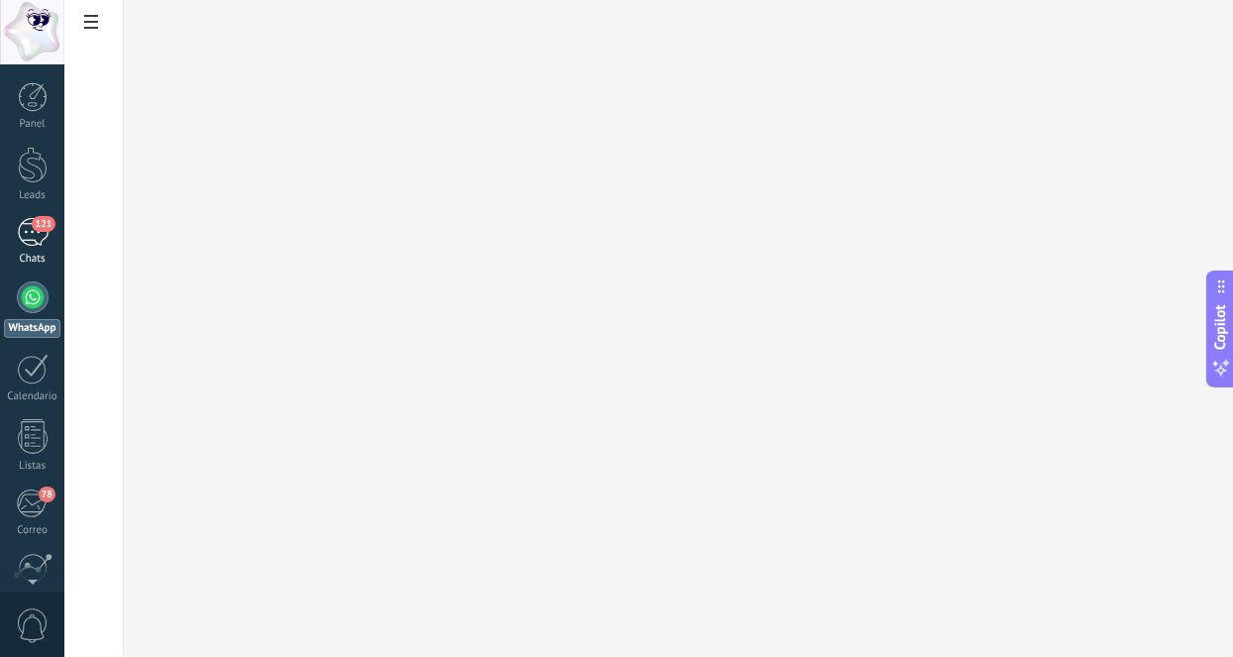
click at [33, 226] on span "121" at bounding box center [43, 224] width 23 height 16
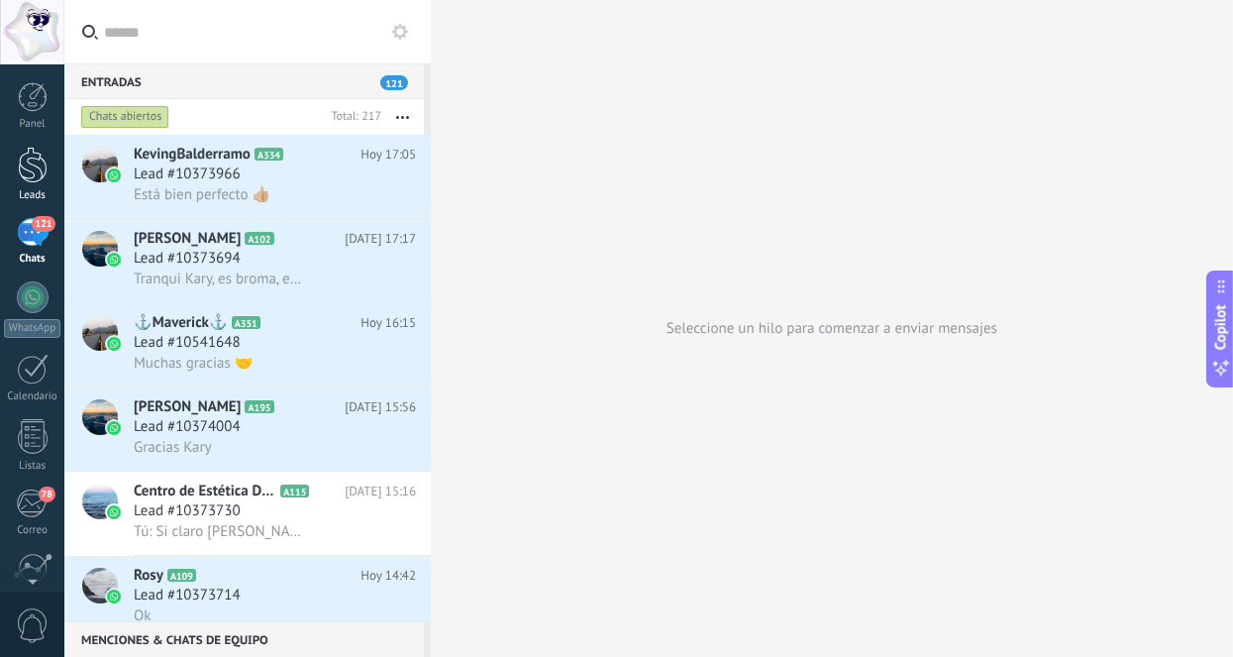
click at [31, 168] on div at bounding box center [33, 165] width 30 height 37
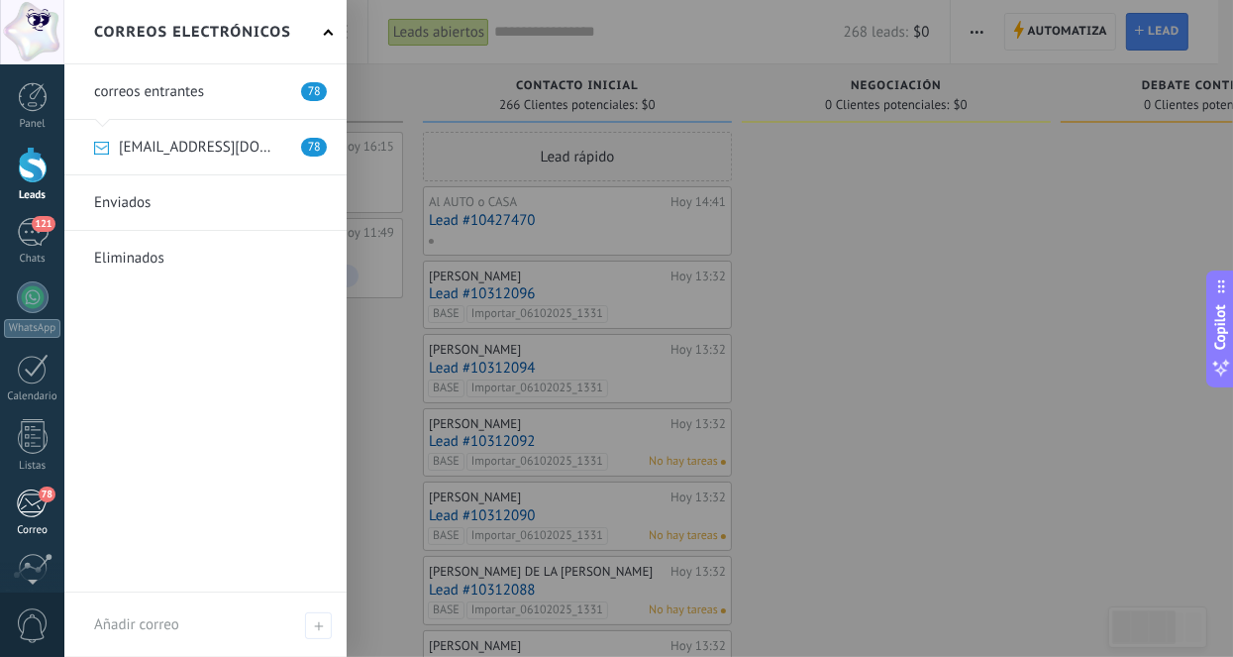
click at [25, 514] on div "78" at bounding box center [32, 503] width 33 height 30
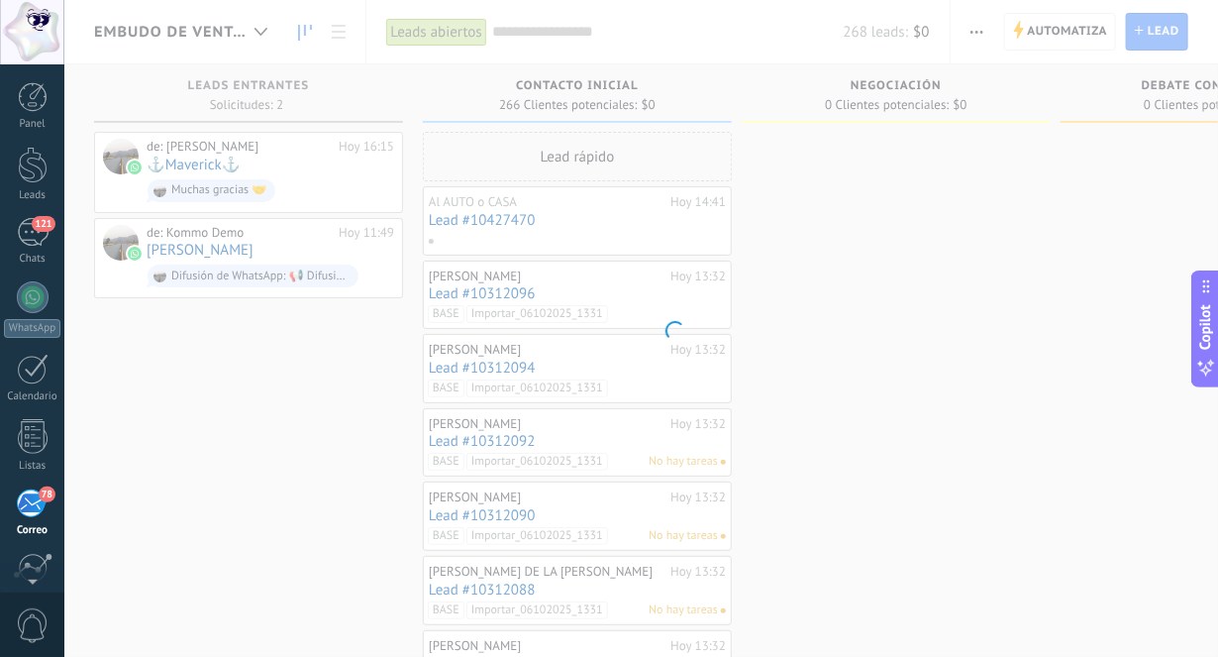
scroll to position [165, 0]
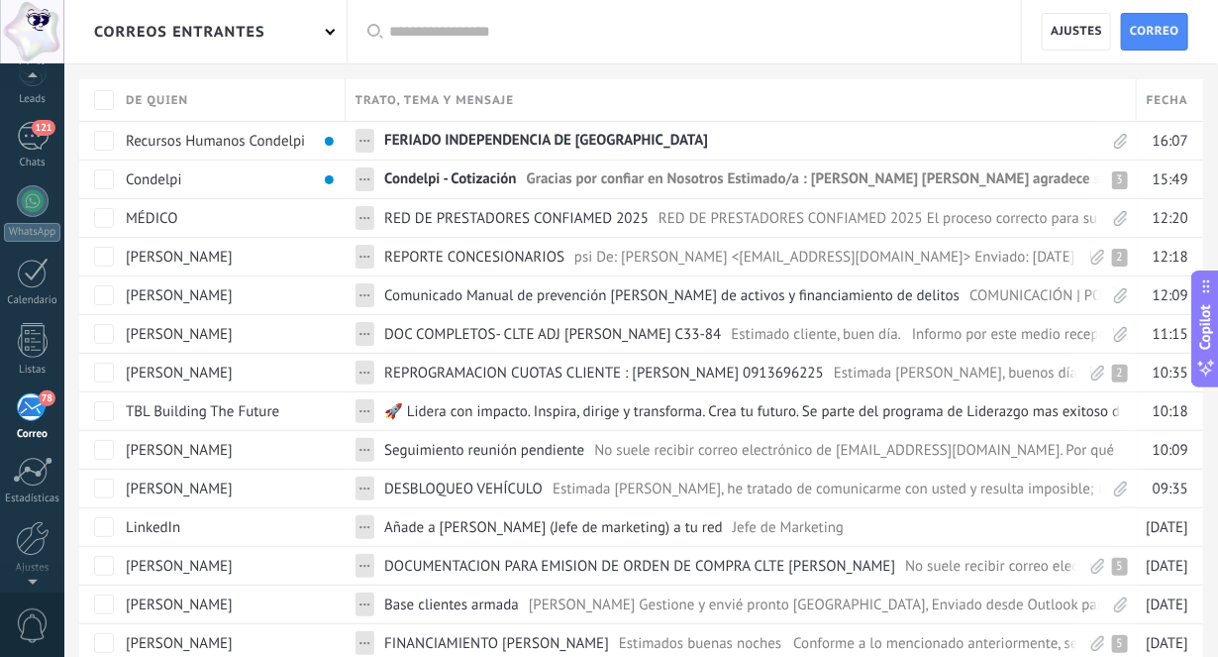
click at [36, 88] on div at bounding box center [32, 79] width 64 height 30
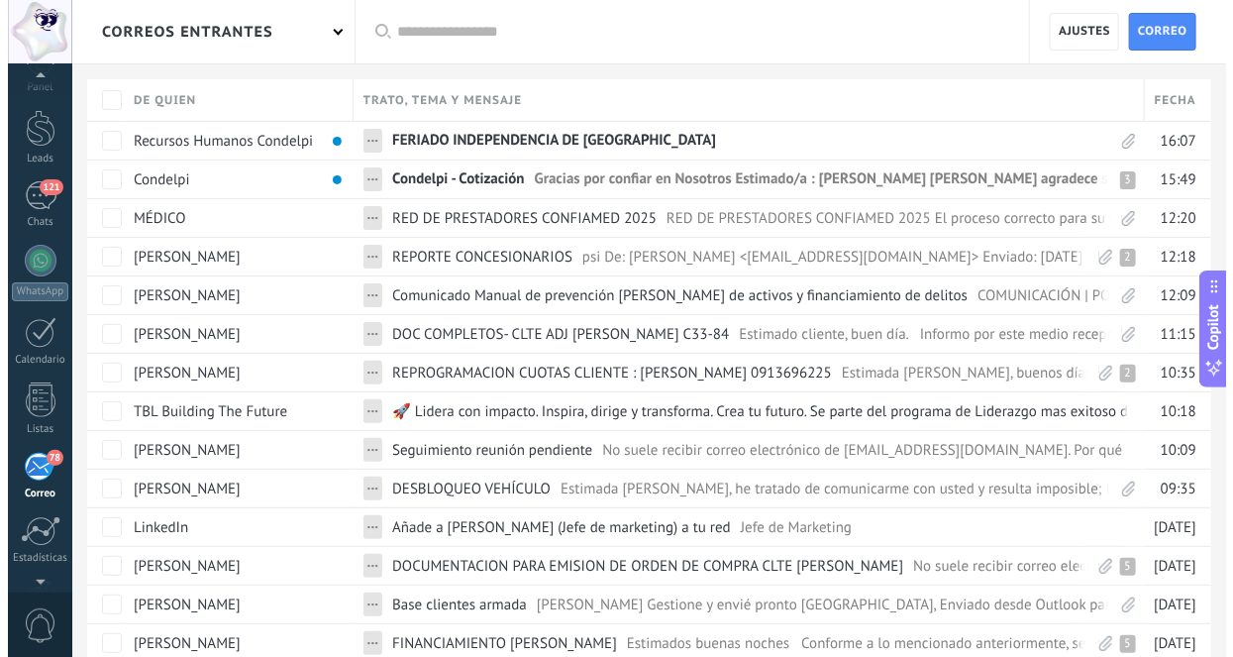
scroll to position [26, 0]
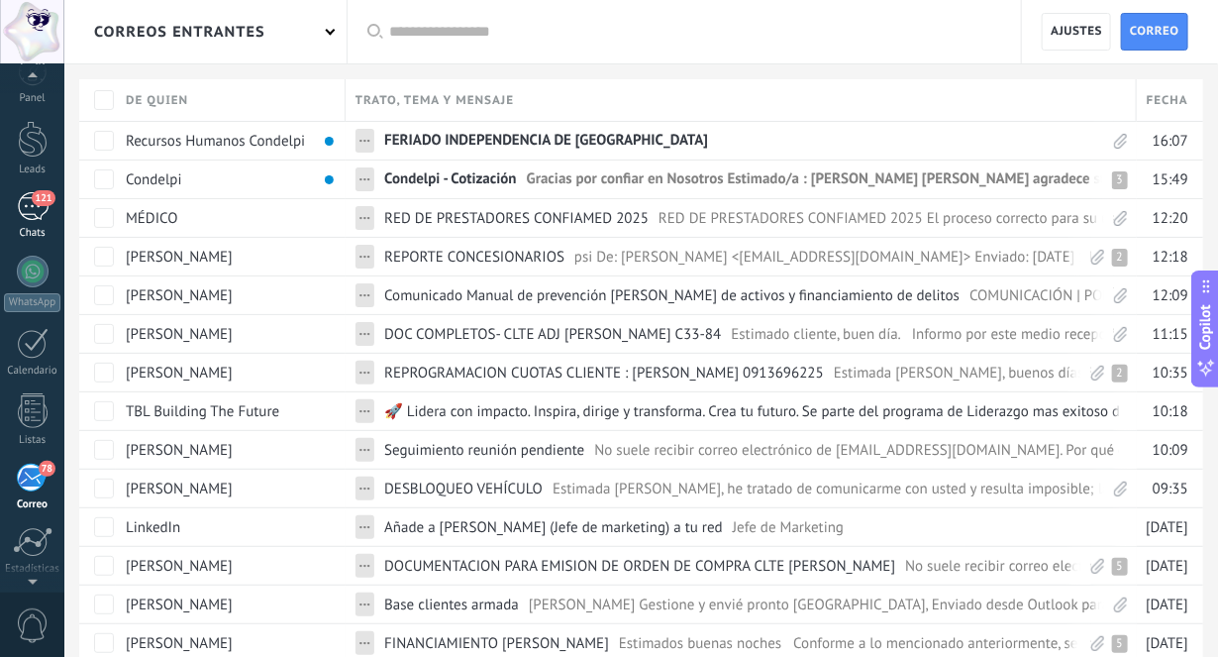
click at [33, 203] on div "121" at bounding box center [33, 206] width 32 height 29
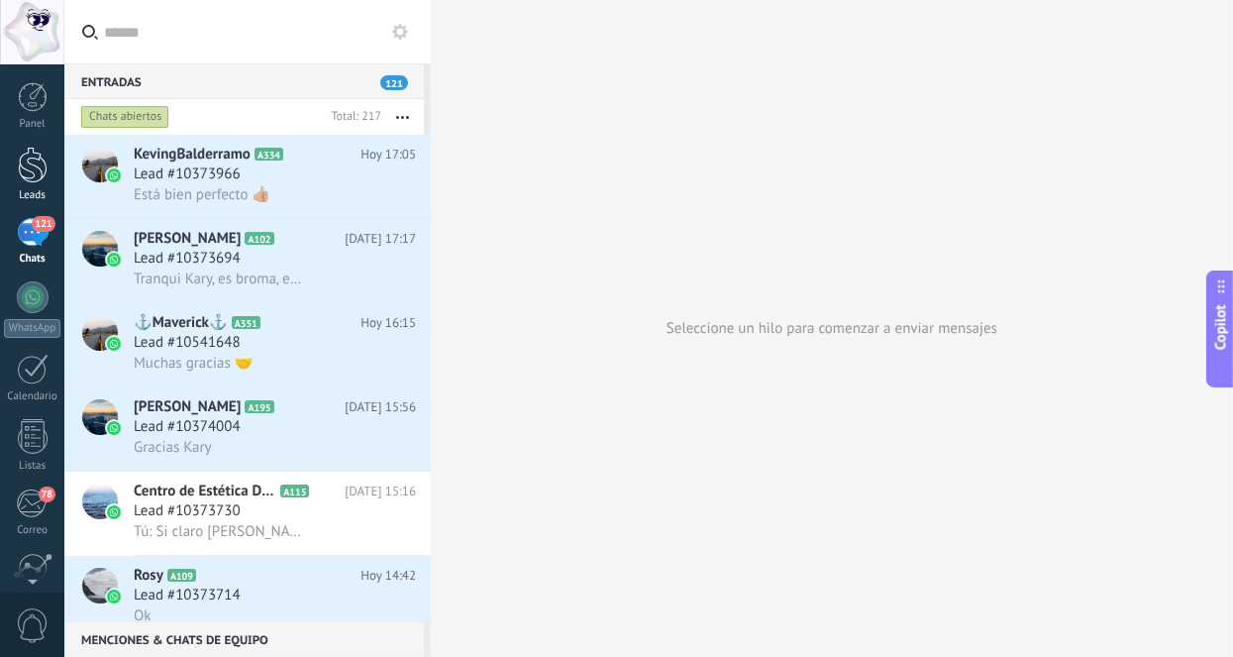
click at [35, 166] on div at bounding box center [33, 165] width 30 height 37
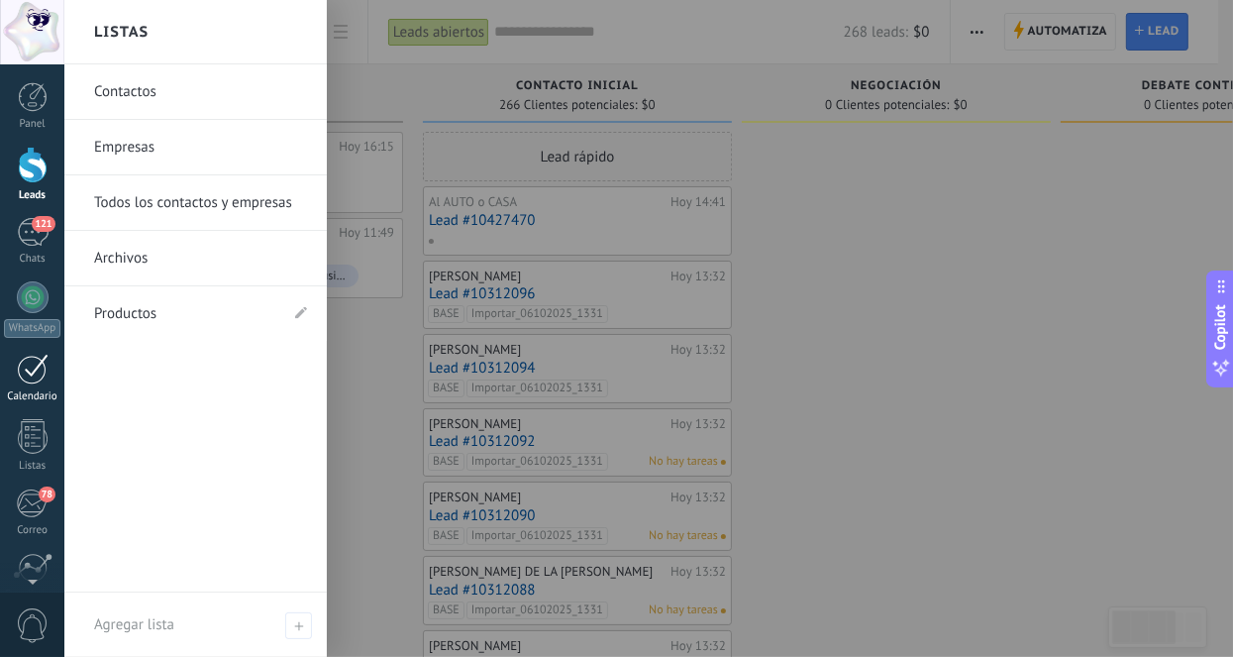
click at [15, 384] on link "Calendario" at bounding box center [32, 379] width 64 height 50
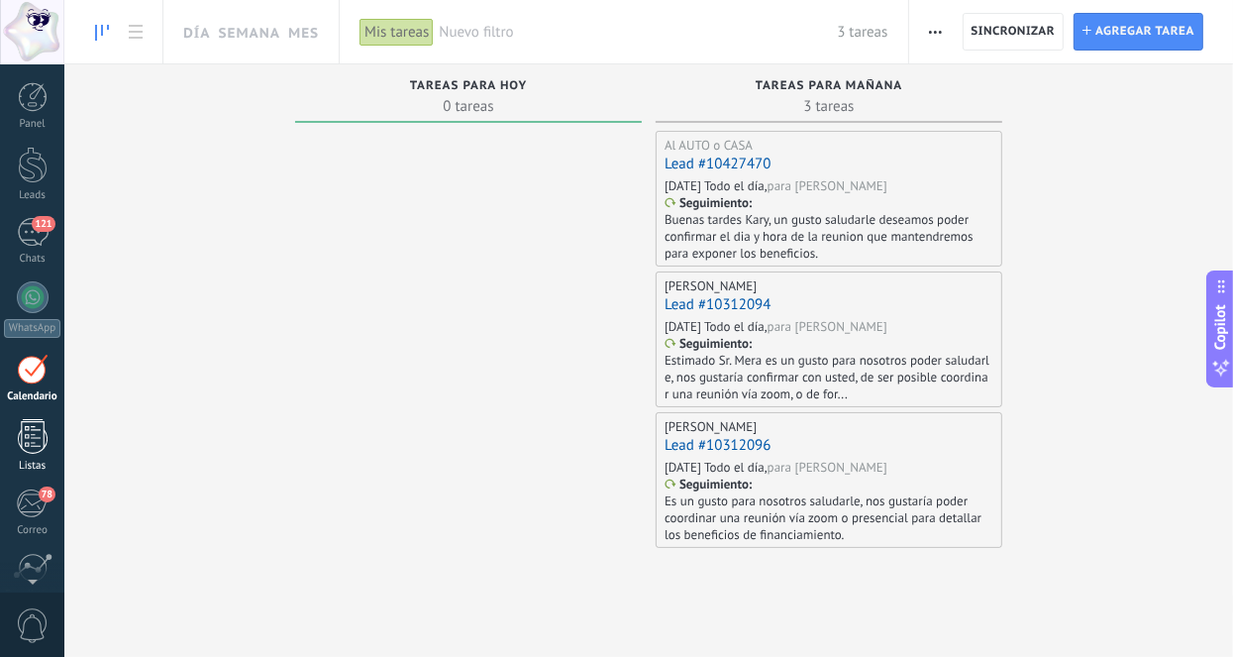
scroll to position [56, 0]
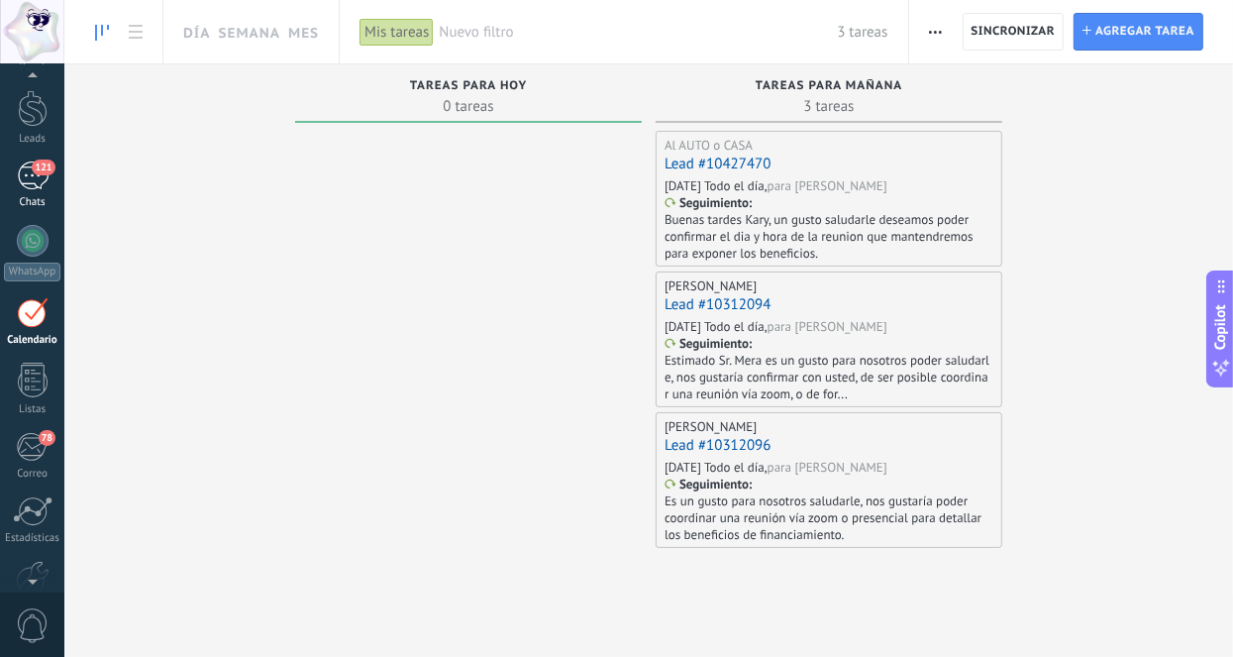
click at [34, 169] on span "121" at bounding box center [43, 167] width 23 height 16
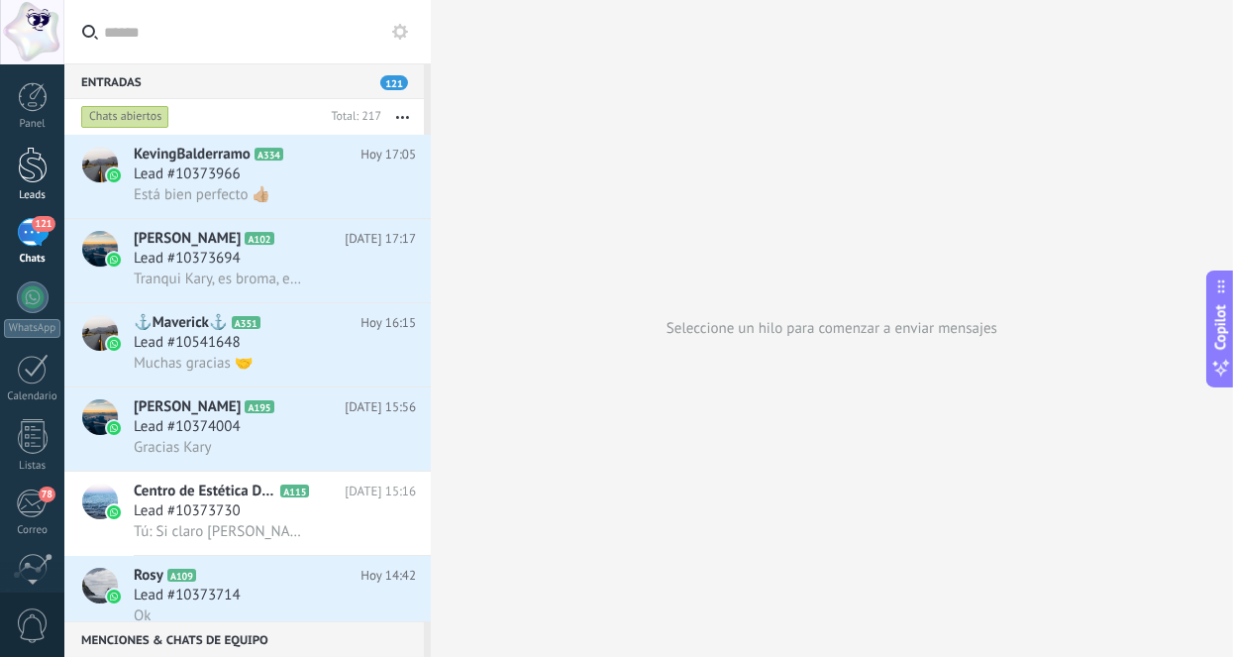
click at [34, 169] on div at bounding box center [33, 165] width 30 height 37
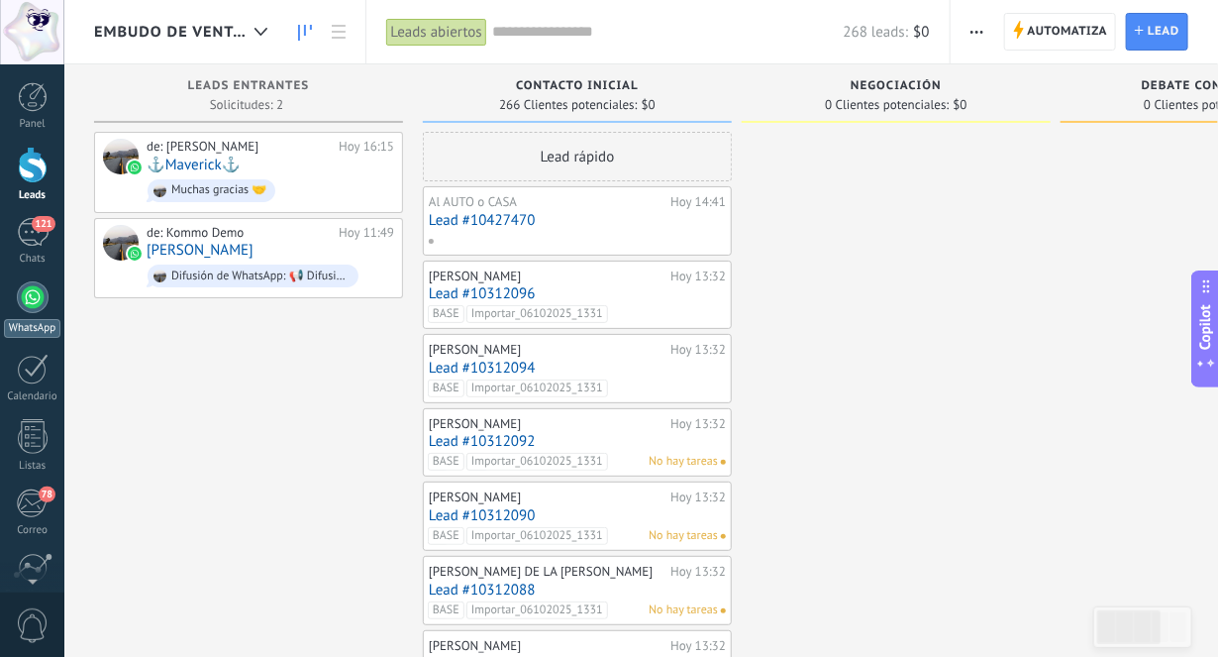
click at [34, 292] on div at bounding box center [33, 297] width 32 height 32
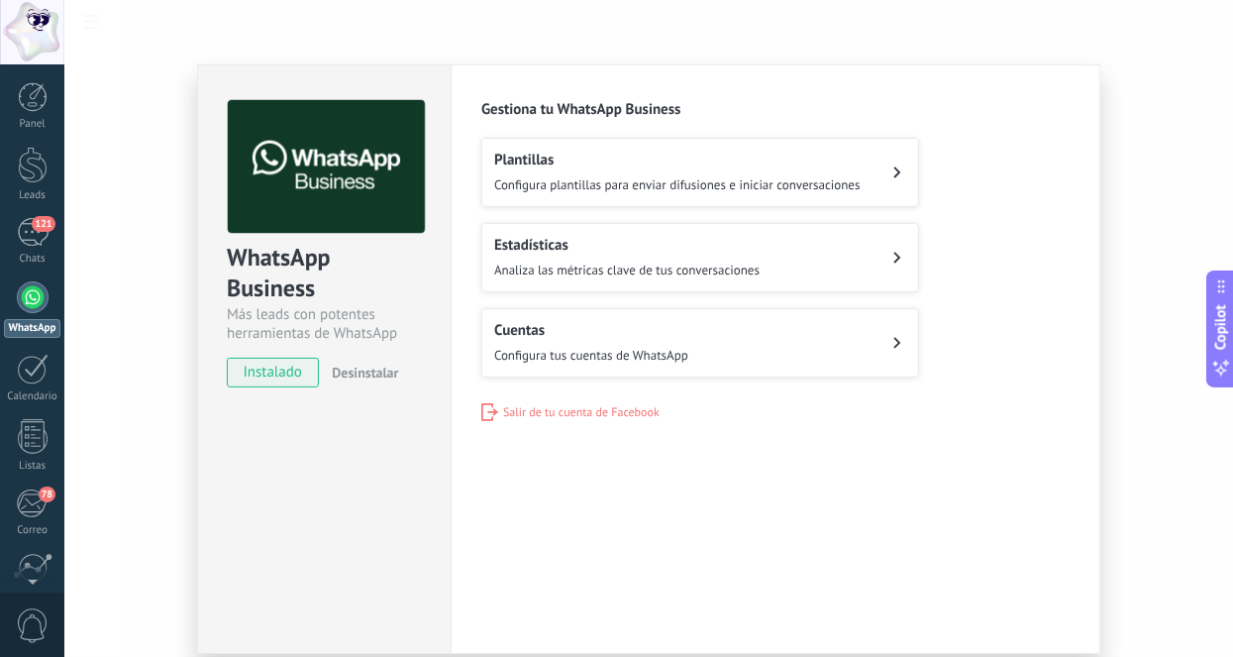
click at [597, 349] on span "Configura tus cuentas de WhatsApp" at bounding box center [591, 355] width 194 height 17
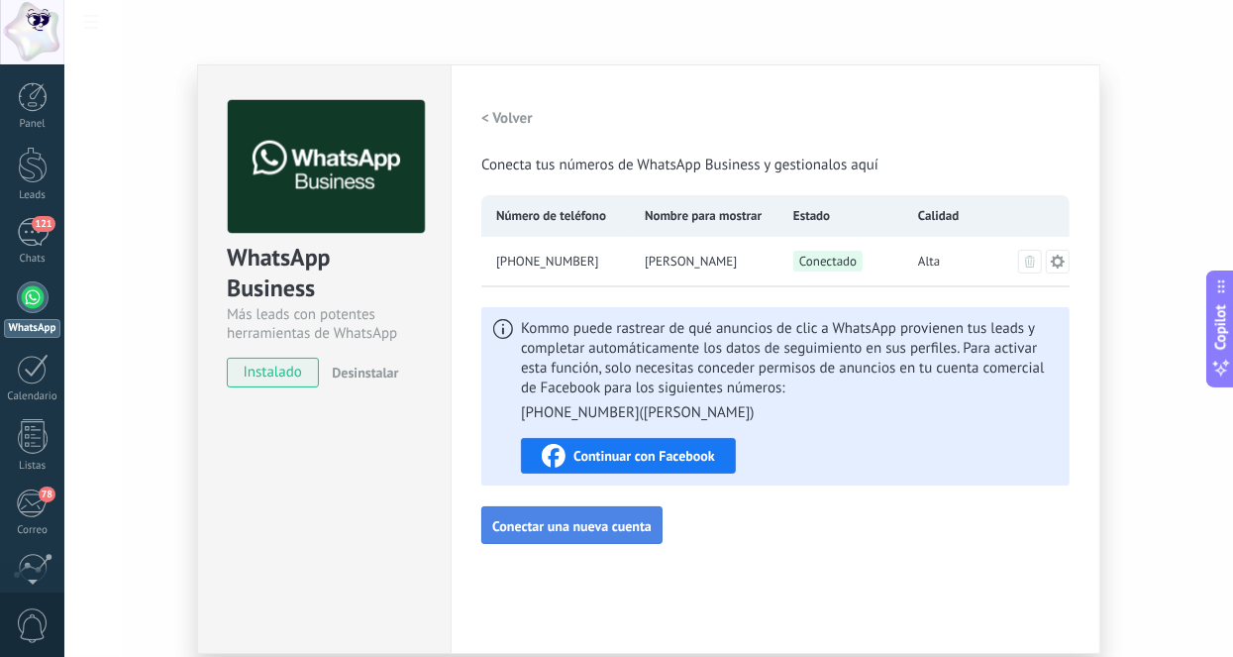
click at [618, 536] on button "Conectar una nueva cuenta" at bounding box center [571, 525] width 181 height 38
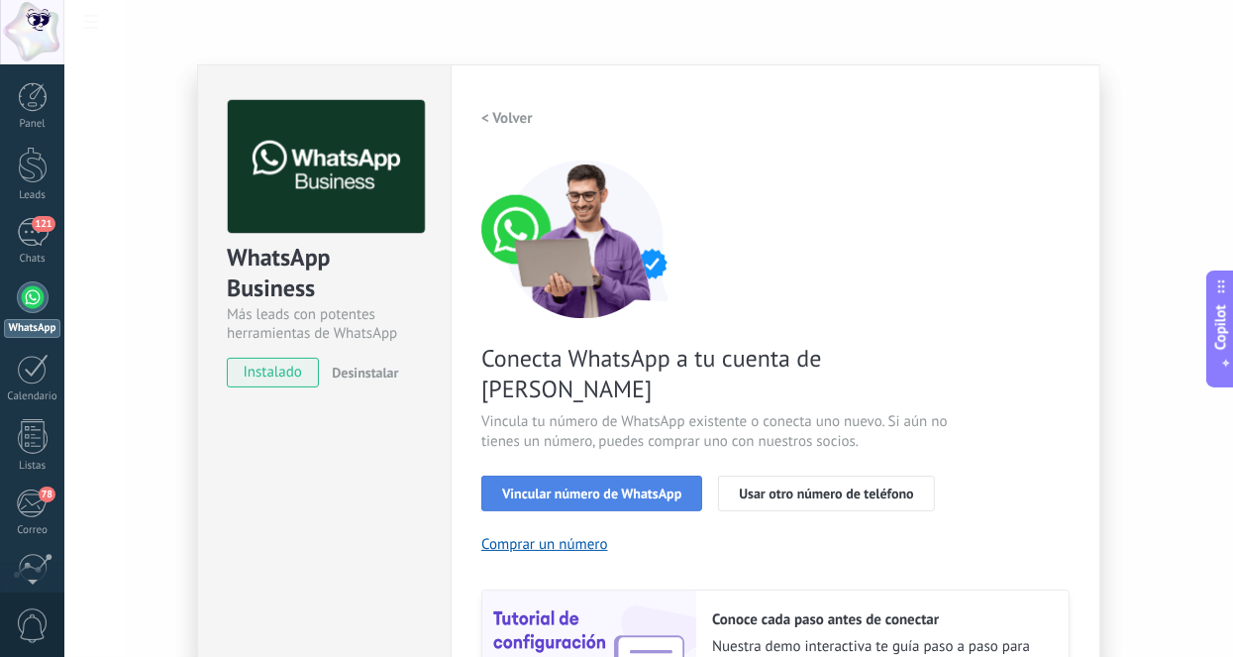
click at [646, 486] on span "Vincular número de WhatsApp" at bounding box center [591, 493] width 179 height 14
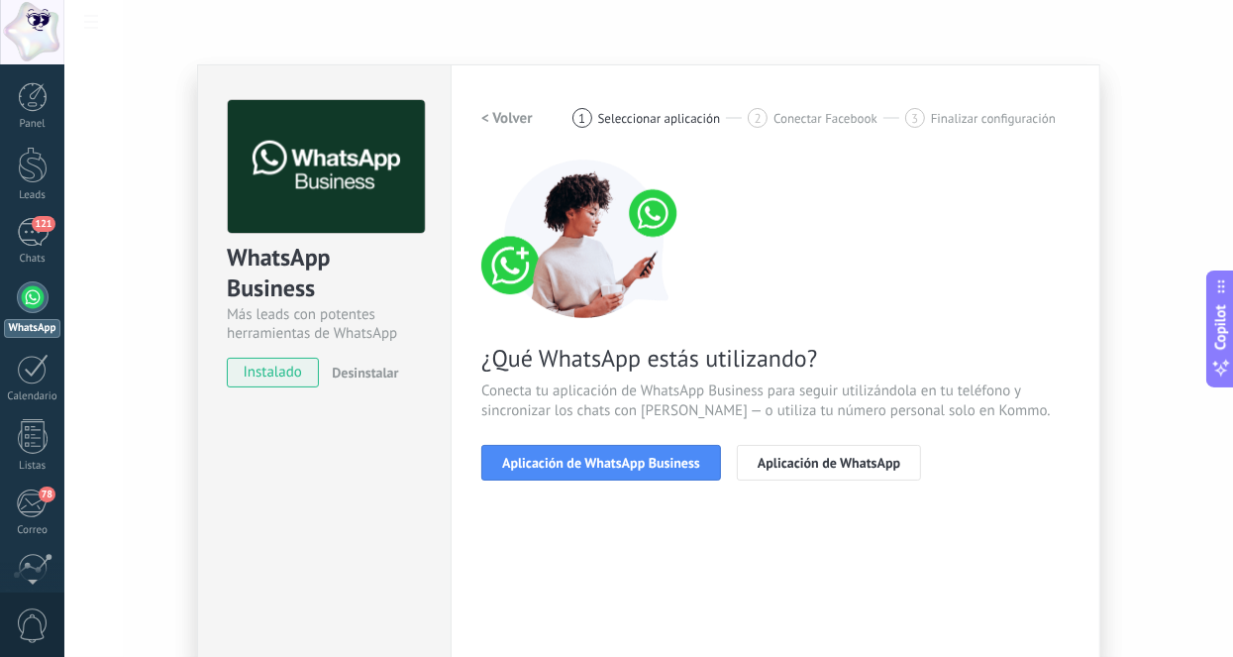
click at [646, 467] on span "Aplicación de WhatsApp Business" at bounding box center [601, 463] width 198 height 14
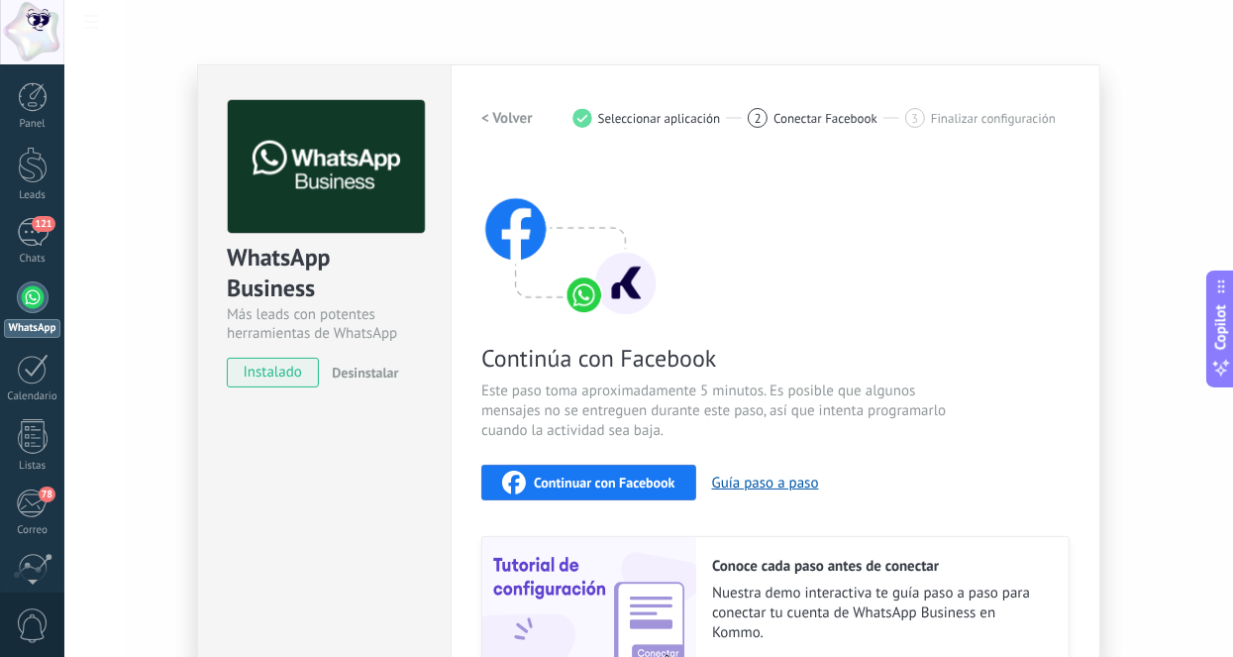
click at [646, 467] on button "Continuar con Facebook" at bounding box center [588, 482] width 215 height 36
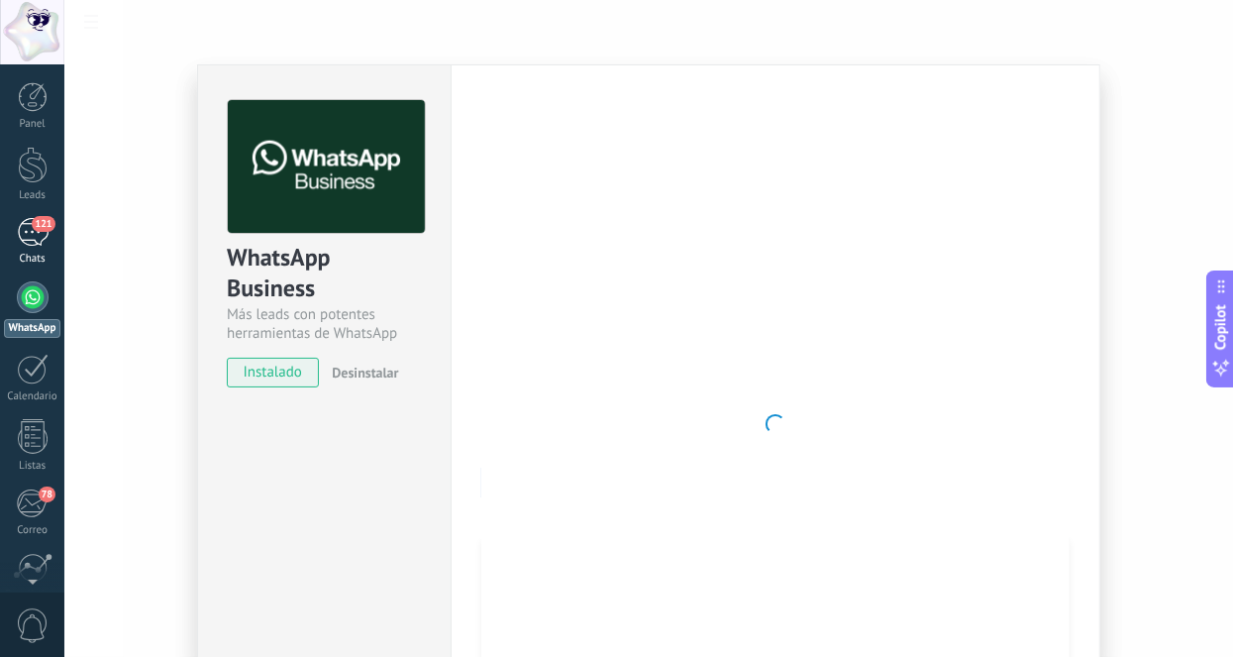
click at [47, 232] on div "121" at bounding box center [33, 232] width 32 height 29
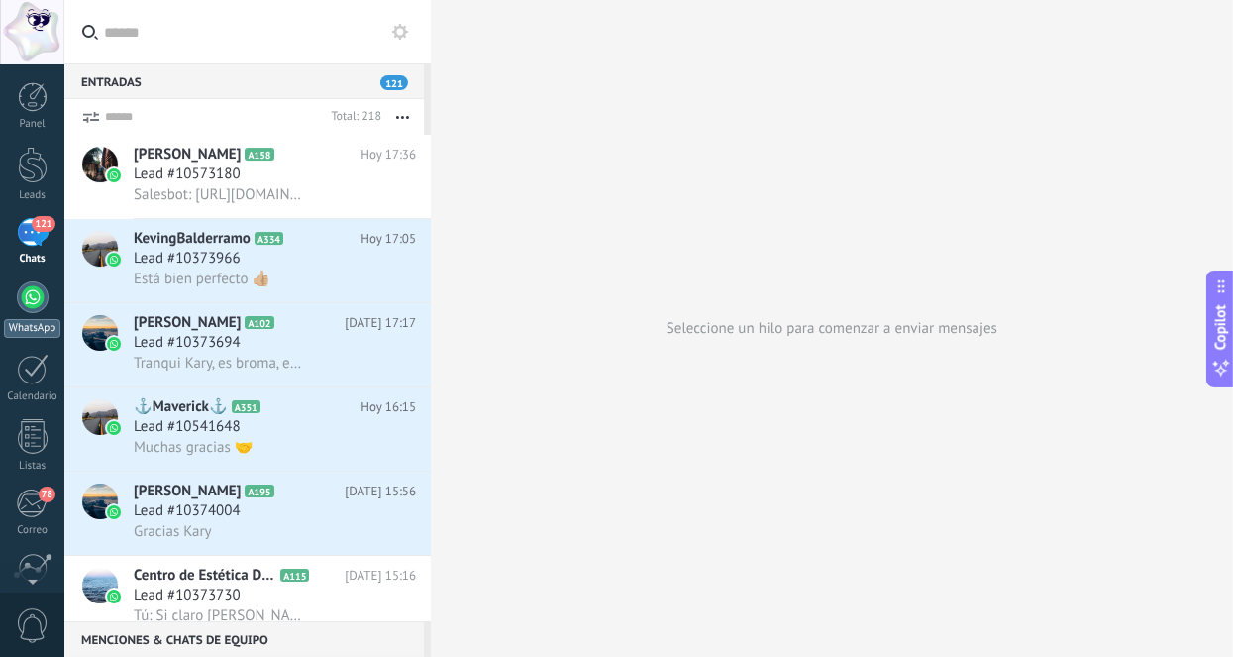
click at [26, 302] on div at bounding box center [33, 297] width 32 height 32
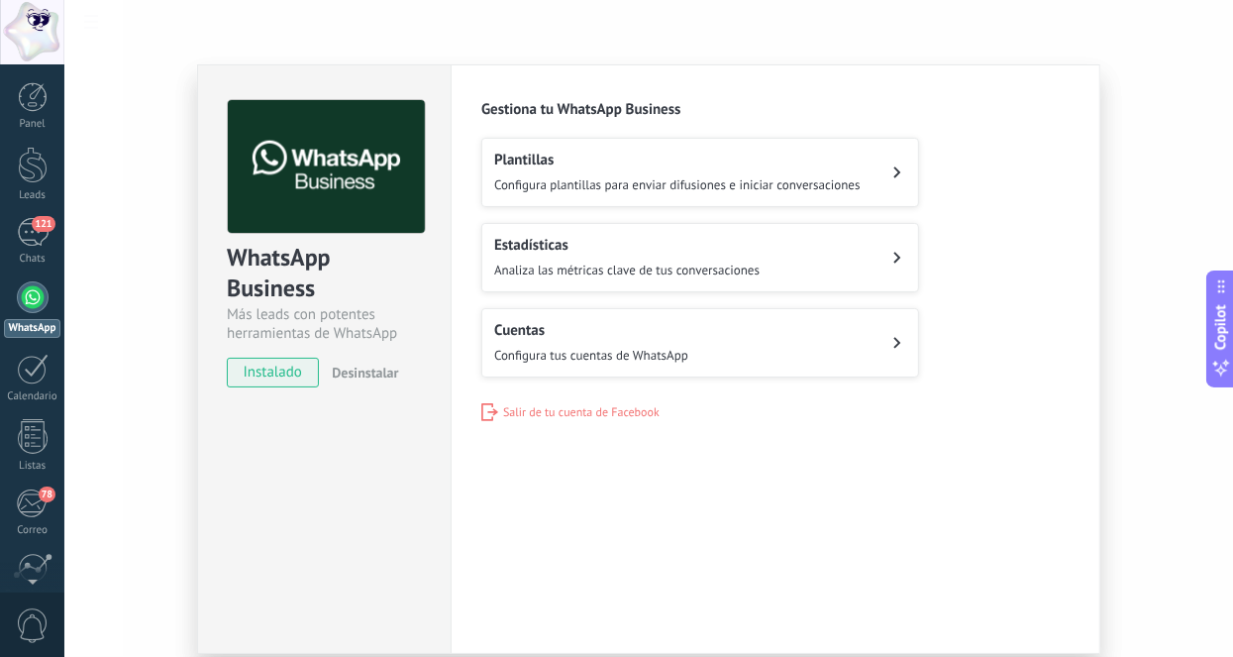
click at [675, 357] on span "Configura tus cuentas de WhatsApp" at bounding box center [591, 355] width 194 height 17
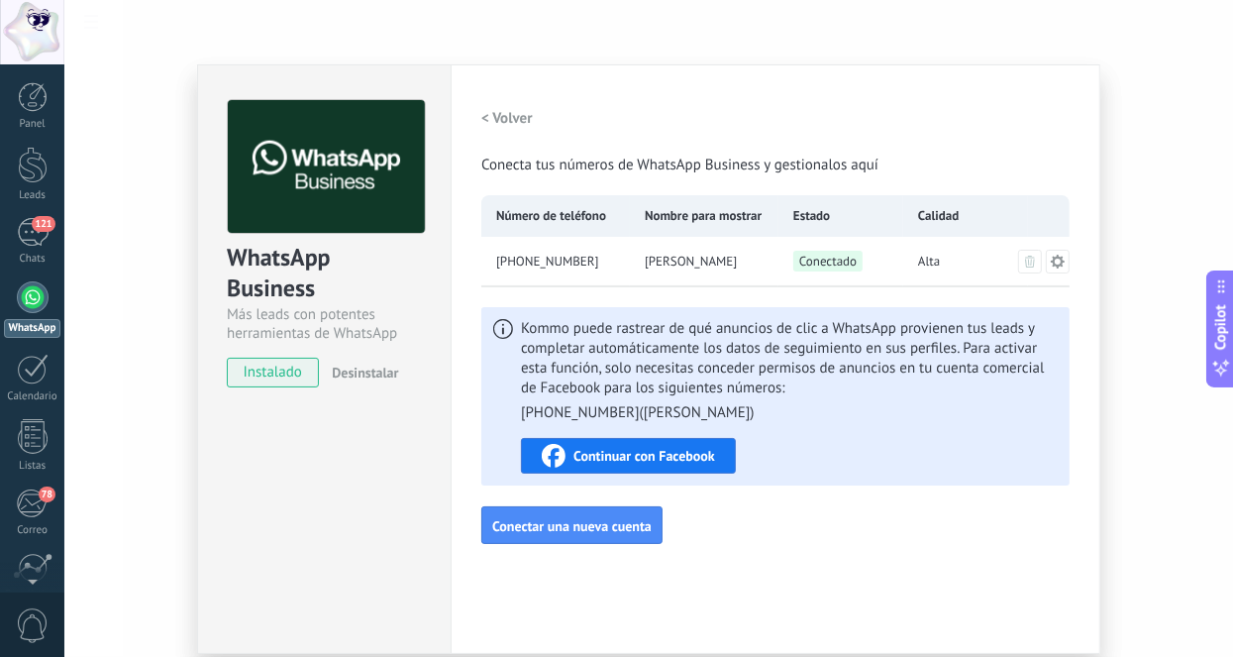
click at [706, 461] on span "Continuar con Facebook" at bounding box center [644, 456] width 142 height 14
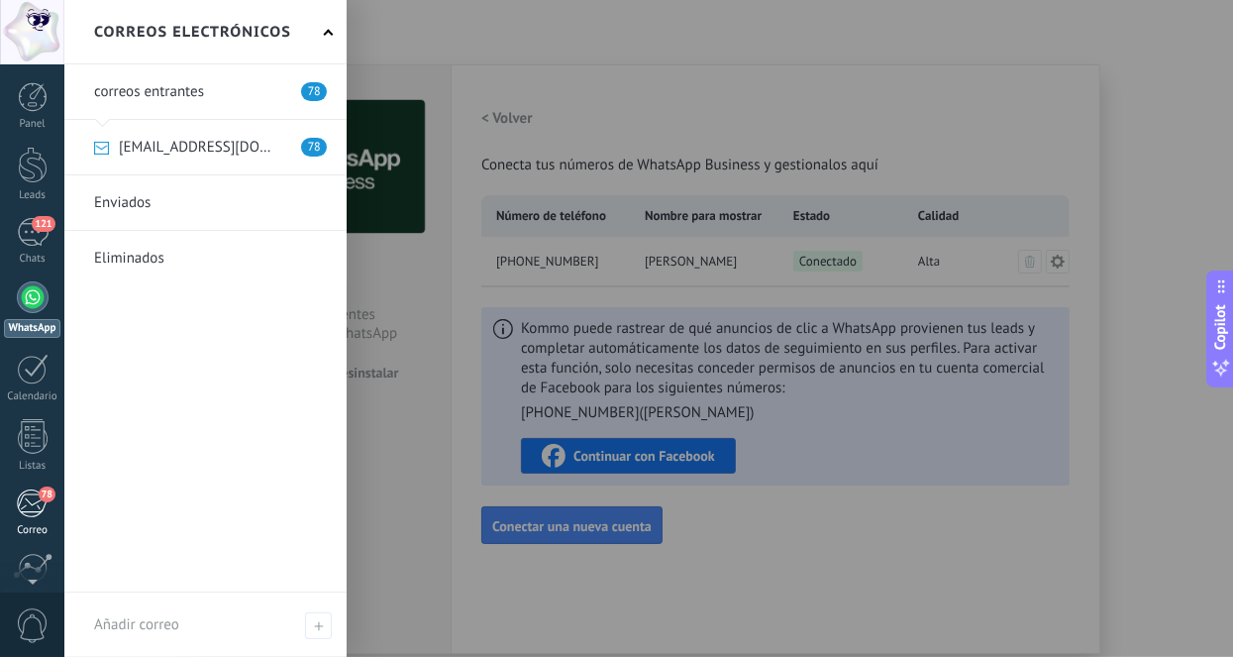
click at [24, 500] on div "78" at bounding box center [32, 503] width 33 height 30
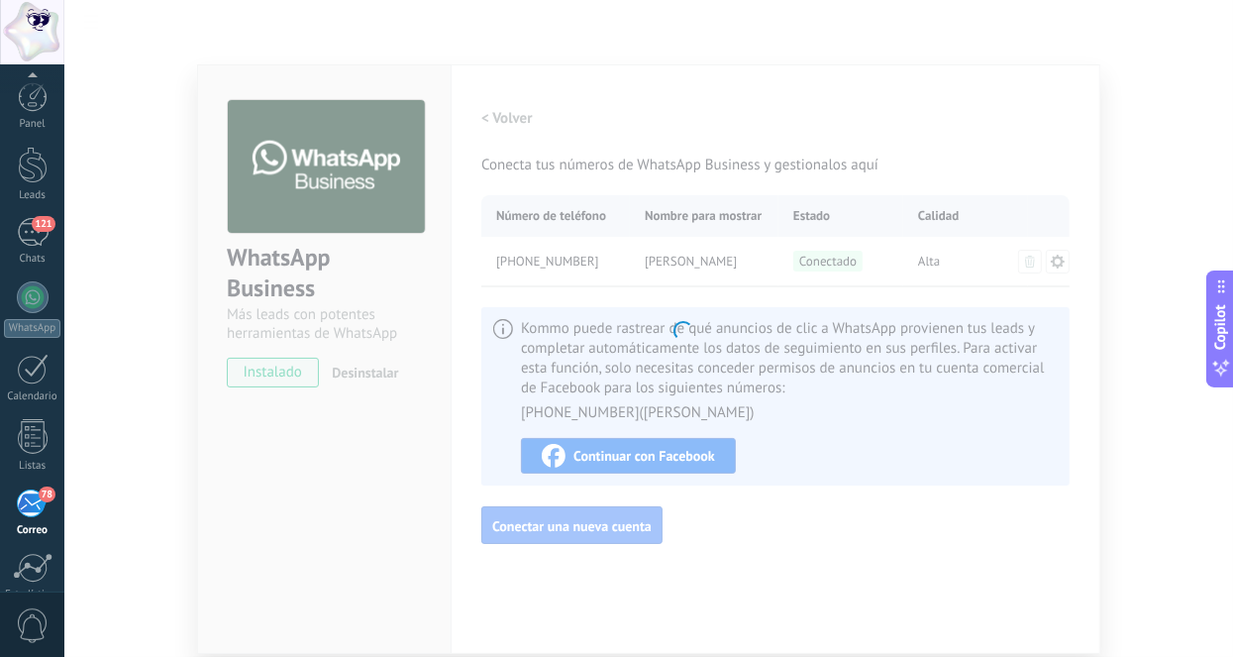
scroll to position [165, 0]
